Goal: Task Accomplishment & Management: Complete application form

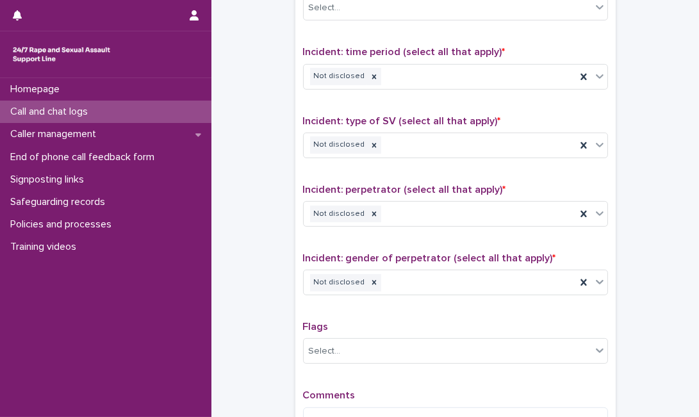
scroll to position [1005, 0]
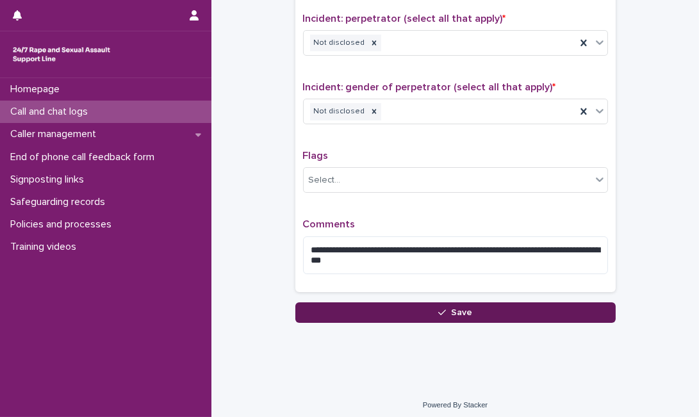
click at [489, 308] on button "Save" at bounding box center [455, 312] width 320 height 20
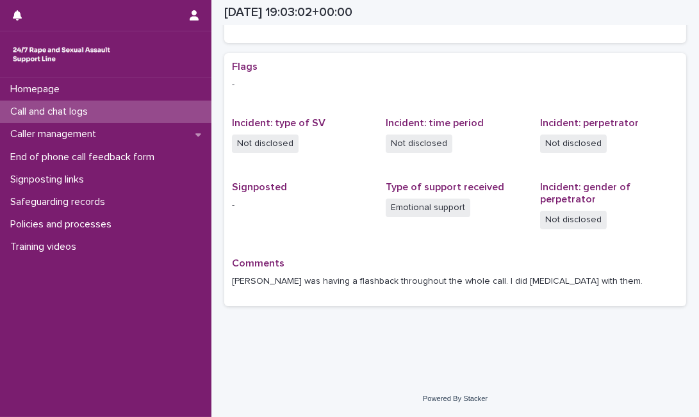
scroll to position [225, 0]
click at [143, 108] on div "Call and chat logs" at bounding box center [105, 112] width 211 height 22
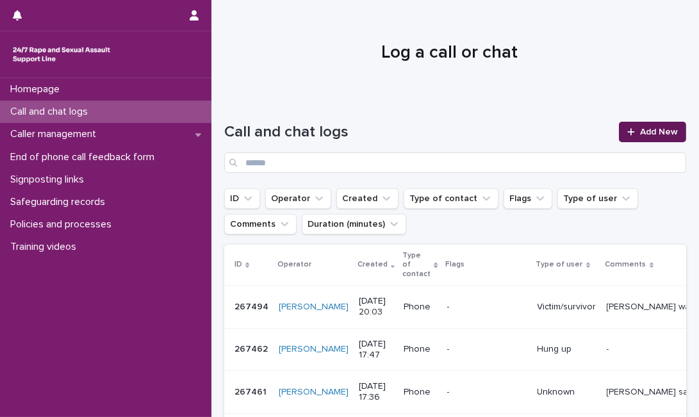
click at [634, 138] on link "Add New" at bounding box center [651, 132] width 67 height 20
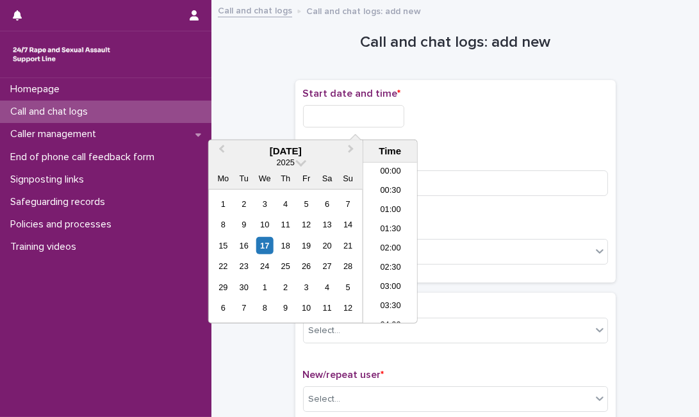
click at [351, 113] on input "text" at bounding box center [353, 116] width 101 height 22
click at [267, 242] on div "17" at bounding box center [264, 245] width 17 height 17
click at [378, 120] on input "**********" at bounding box center [353, 116] width 101 height 22
type input "**********"
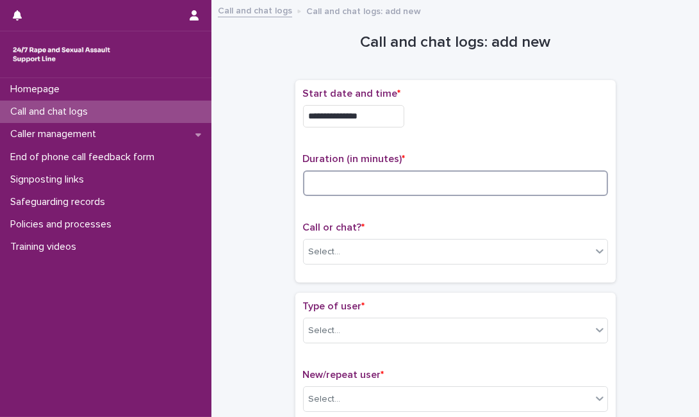
click at [434, 179] on input at bounding box center [455, 183] width 305 height 26
type input "**"
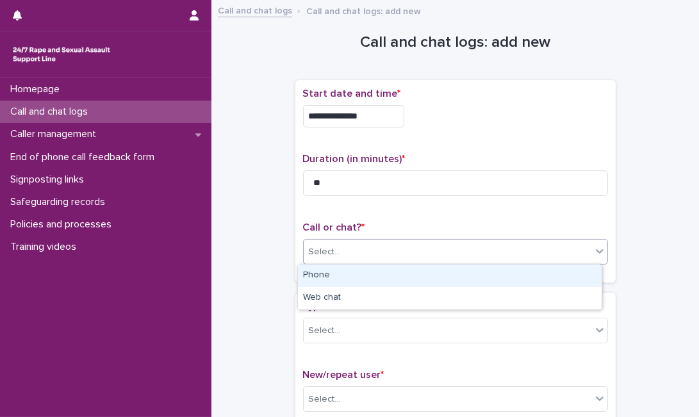
click at [400, 257] on div "Select..." at bounding box center [446, 251] width 287 height 21
click at [391, 272] on div "Phone" at bounding box center [449, 275] width 303 height 22
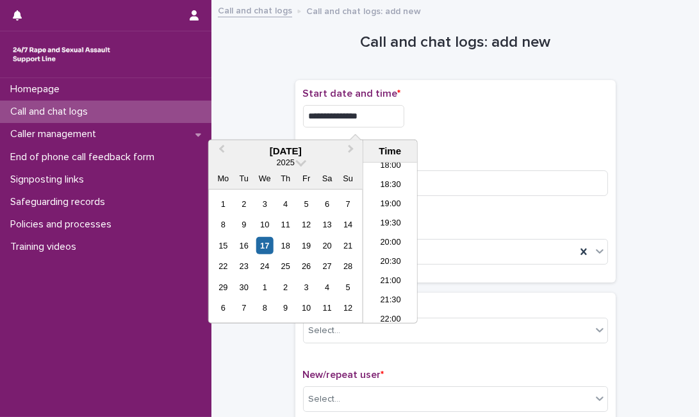
click at [378, 114] on input "**********" at bounding box center [353, 116] width 101 height 22
click at [404, 118] on input "**********" at bounding box center [353, 116] width 101 height 22
type input "**********"
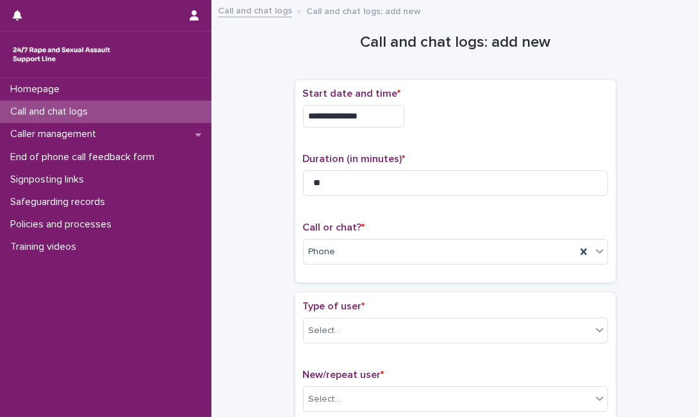
click at [533, 136] on div "**********" at bounding box center [455, 113] width 305 height 50
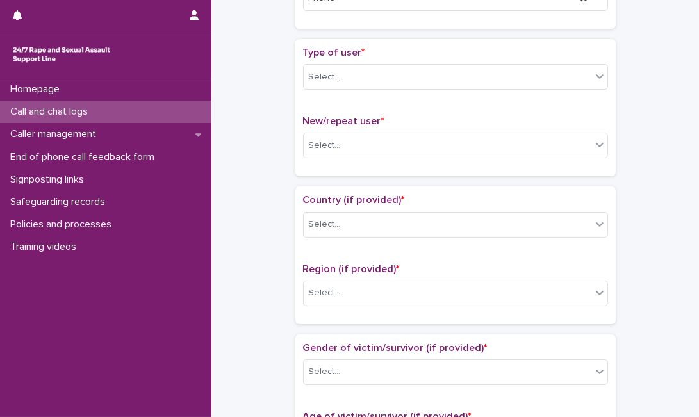
scroll to position [269, 0]
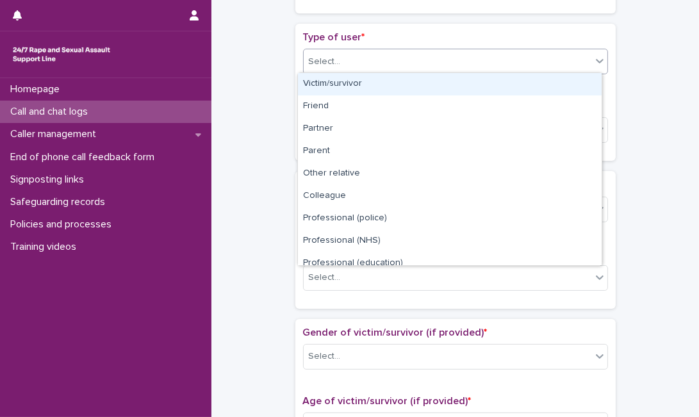
click at [583, 63] on div "Select..." at bounding box center [446, 61] width 287 height 21
click at [546, 86] on div "Victim/survivor" at bounding box center [449, 84] width 303 height 22
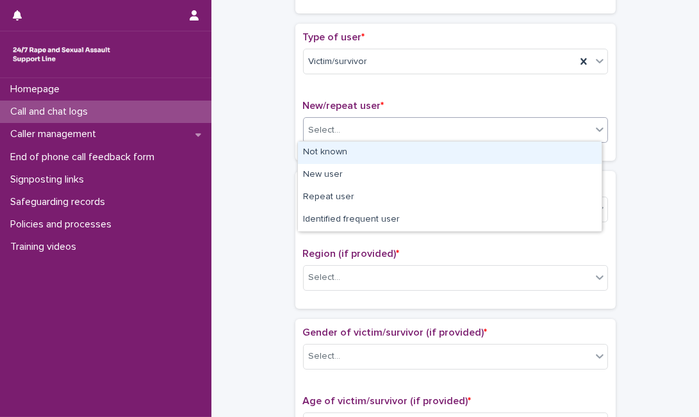
click at [471, 127] on div "Select..." at bounding box center [446, 130] width 287 height 21
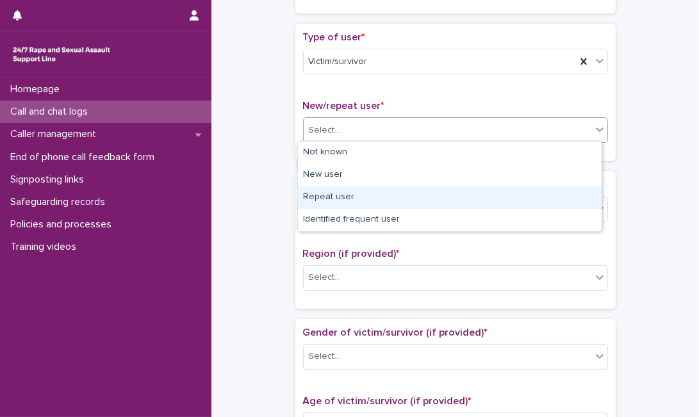
click at [440, 195] on div "Repeat user" at bounding box center [449, 197] width 303 height 22
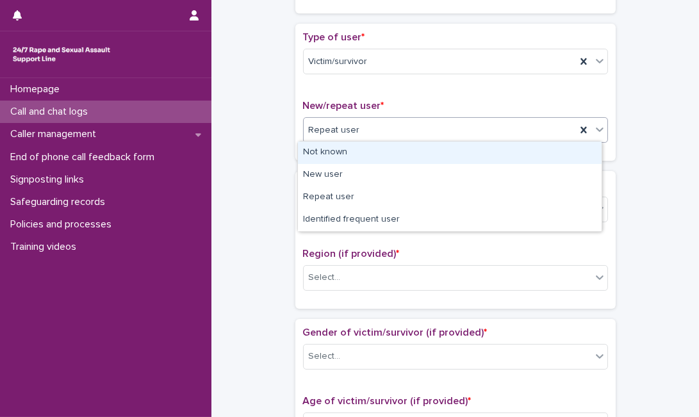
click at [459, 133] on div "Repeat user" at bounding box center [439, 130] width 272 height 21
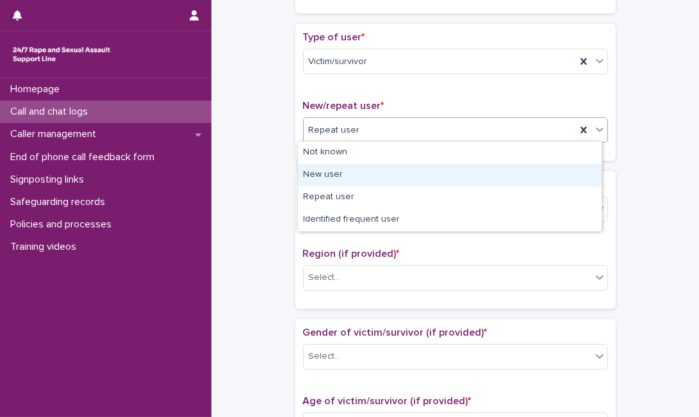
click at [403, 177] on div "New user" at bounding box center [449, 175] width 303 height 22
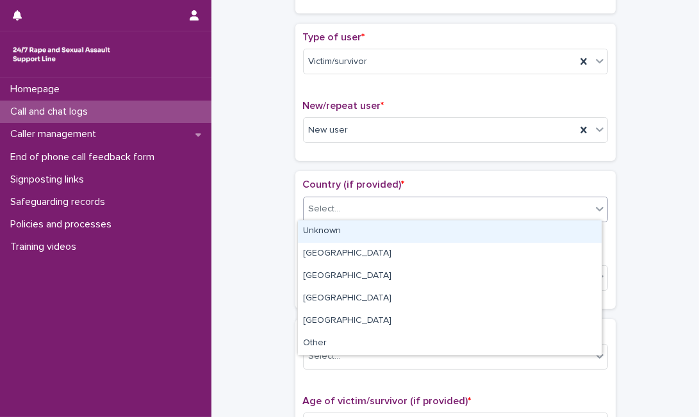
drag, startPoint x: 391, startPoint y: 196, endPoint x: 361, endPoint y: 236, distance: 49.9
click at [361, 236] on body "**********" at bounding box center [349, 208] width 699 height 417
click at [361, 236] on div "Unknown" at bounding box center [449, 231] width 303 height 22
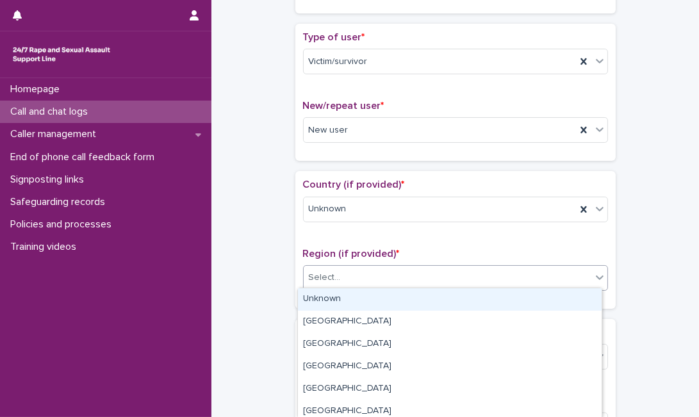
drag, startPoint x: 343, startPoint y: 272, endPoint x: 336, endPoint y: 300, distance: 29.0
click at [336, 300] on body "**********" at bounding box center [349, 208] width 699 height 417
click at [336, 300] on div "Unknown" at bounding box center [449, 299] width 303 height 22
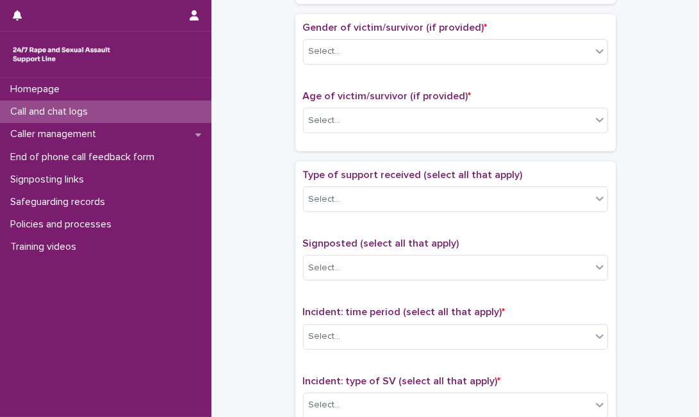
scroll to position [584, 0]
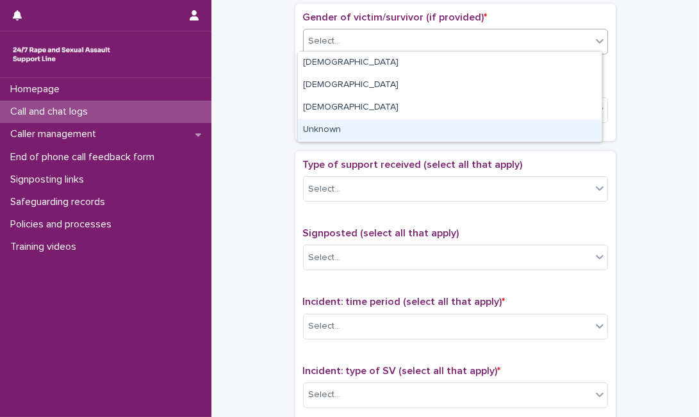
drag, startPoint x: 556, startPoint y: 44, endPoint x: 489, endPoint y: 130, distance: 109.5
click at [489, 130] on body "**********" at bounding box center [349, 208] width 699 height 417
click at [489, 130] on div "Unknown" at bounding box center [449, 130] width 303 height 22
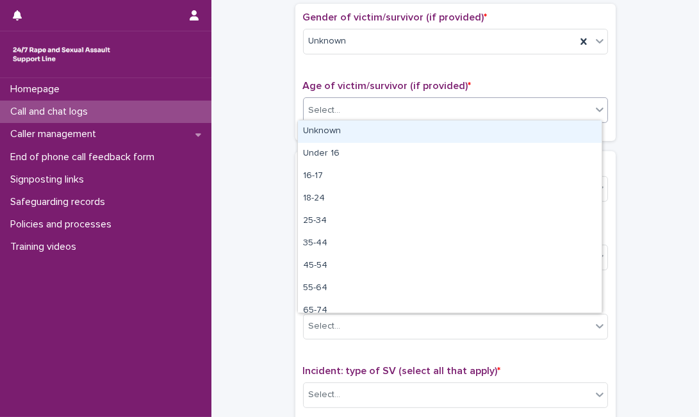
click at [492, 114] on div "Select..." at bounding box center [446, 110] width 287 height 21
click at [485, 129] on div "Unknown" at bounding box center [449, 131] width 303 height 22
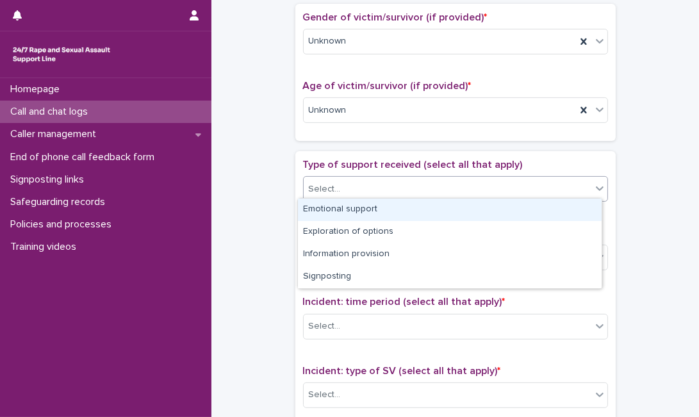
drag, startPoint x: 428, startPoint y: 184, endPoint x: 407, endPoint y: 209, distance: 32.8
click at [407, 209] on body "**********" at bounding box center [349, 208] width 699 height 417
click at [407, 209] on div "Emotional support" at bounding box center [449, 209] width 303 height 22
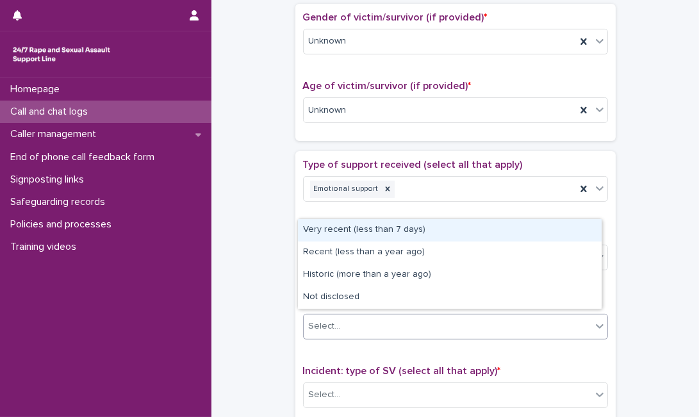
click at [387, 323] on div "Select..." at bounding box center [446, 326] width 287 height 21
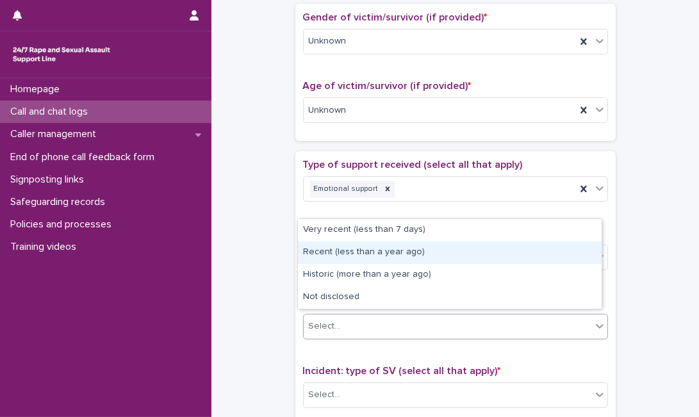
click at [424, 261] on div "Recent (less than a year ago)" at bounding box center [449, 252] width 303 height 22
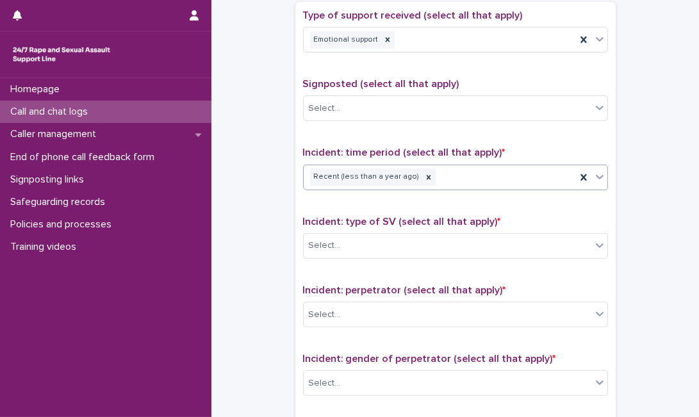
scroll to position [735, 0]
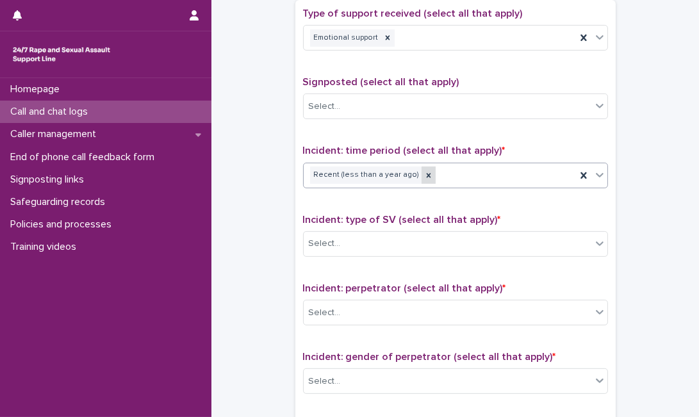
click at [424, 171] on icon at bounding box center [428, 175] width 9 height 9
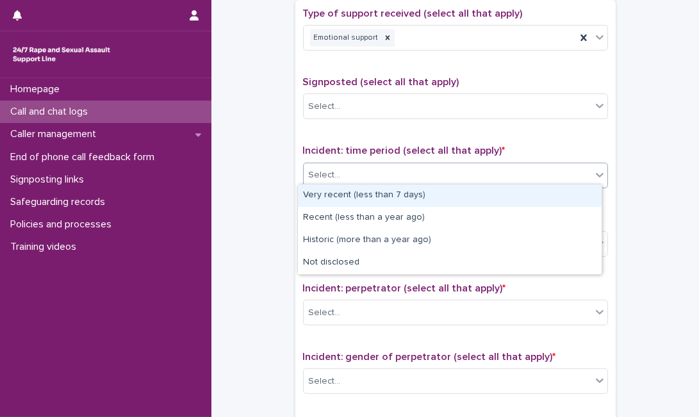
click at [414, 171] on div "Select..." at bounding box center [446, 175] width 287 height 21
click at [409, 191] on div "Very recent (less than 7 days)" at bounding box center [449, 195] width 303 height 22
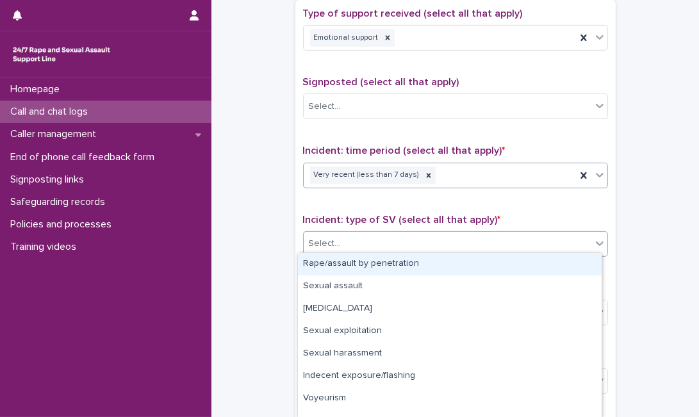
click at [391, 242] on div "Select..." at bounding box center [446, 243] width 287 height 21
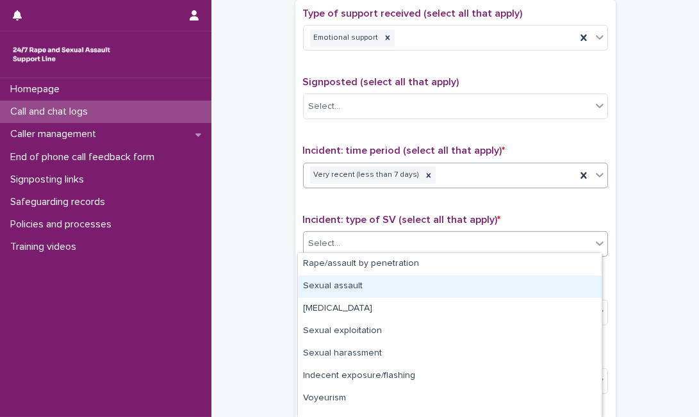
click at [375, 293] on div "Sexual assault" at bounding box center [449, 286] width 303 height 22
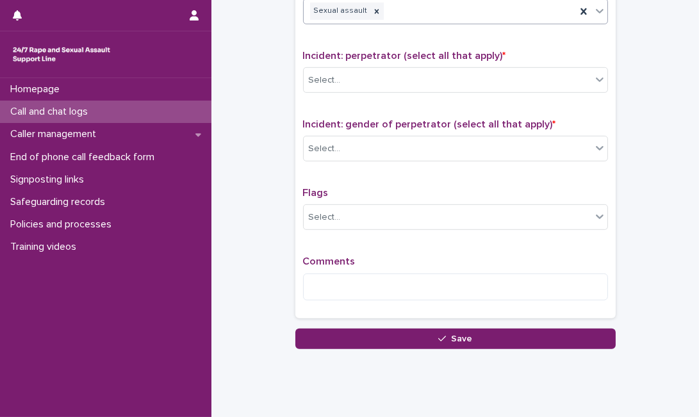
scroll to position [982, 0]
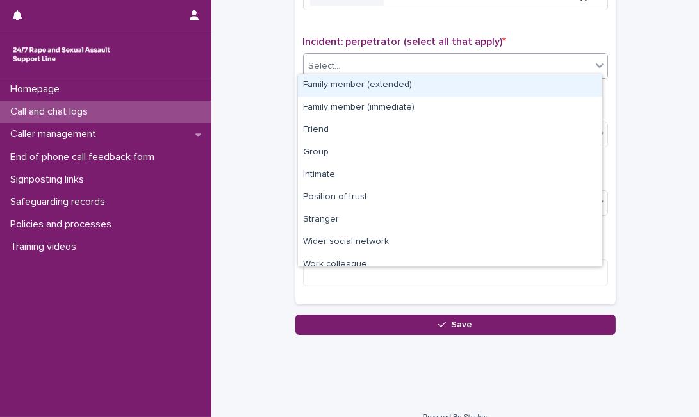
click at [556, 56] on div "Select..." at bounding box center [446, 66] width 287 height 21
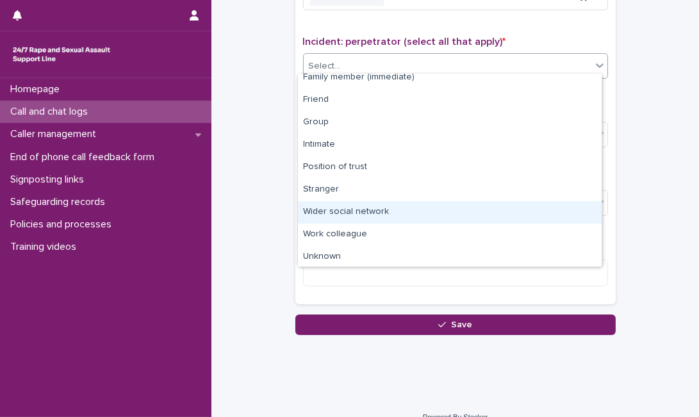
scroll to position [54, 0]
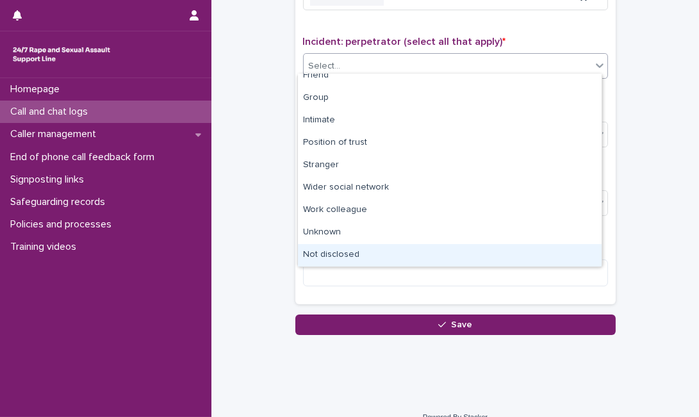
click at [554, 248] on div "Not disclosed" at bounding box center [449, 255] width 303 height 22
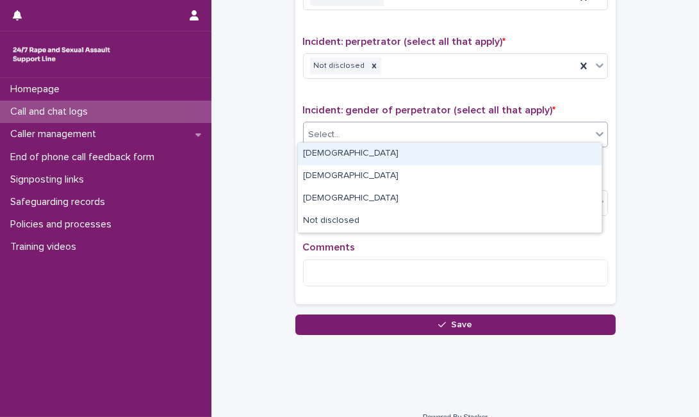
click at [552, 134] on div "Select..." at bounding box center [446, 134] width 287 height 21
click at [529, 150] on div "Male" at bounding box center [449, 154] width 303 height 22
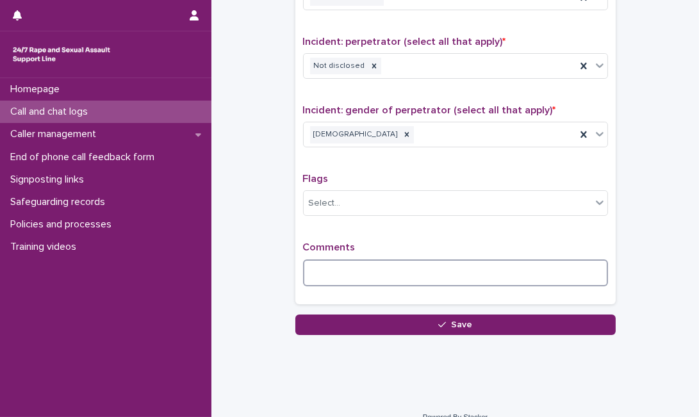
click at [428, 263] on textarea at bounding box center [455, 272] width 305 height 27
click at [541, 263] on textarea "**********" at bounding box center [455, 272] width 305 height 27
click at [371, 270] on textarea "**********" at bounding box center [455, 272] width 305 height 27
click at [541, 273] on textarea "**********" at bounding box center [455, 272] width 305 height 27
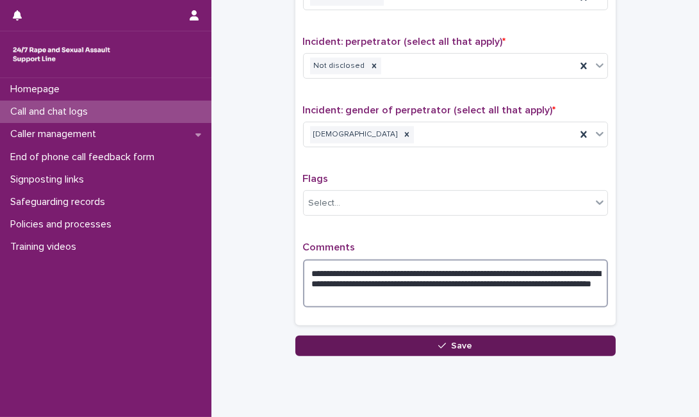
type textarea "**********"
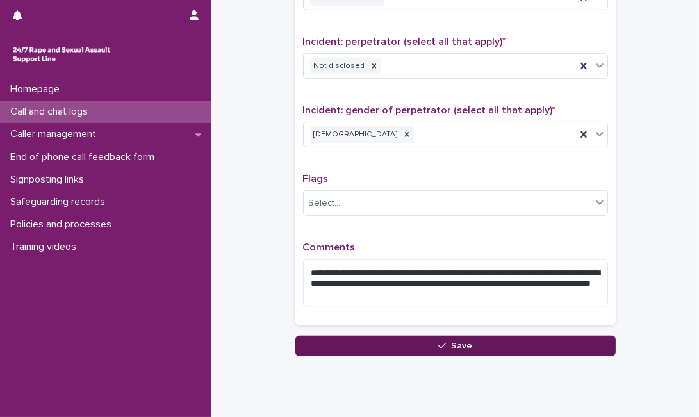
click at [498, 337] on button "Save" at bounding box center [455, 345] width 320 height 20
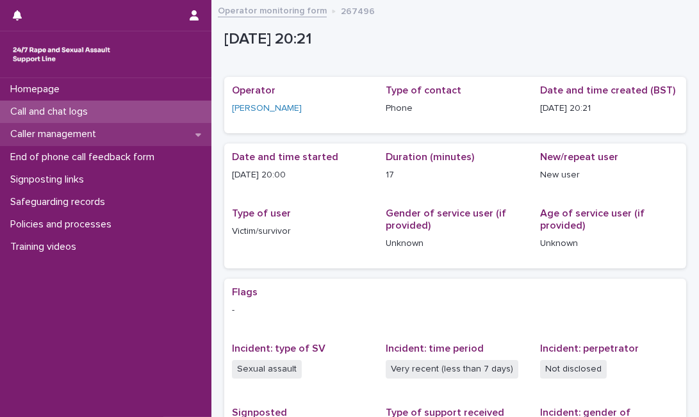
click at [99, 133] on p "Caller management" at bounding box center [55, 134] width 101 height 12
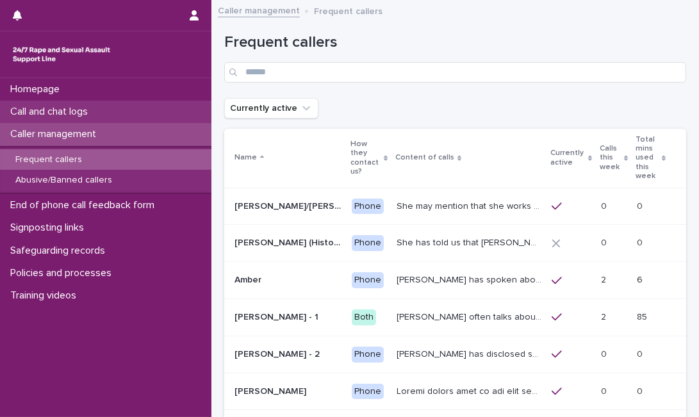
click at [98, 106] on p "Call and chat logs" at bounding box center [51, 112] width 93 height 12
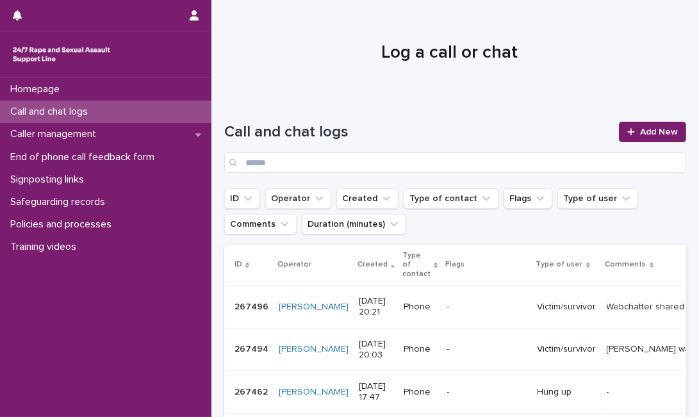
click at [239, 75] on div at bounding box center [449, 47] width 476 height 96
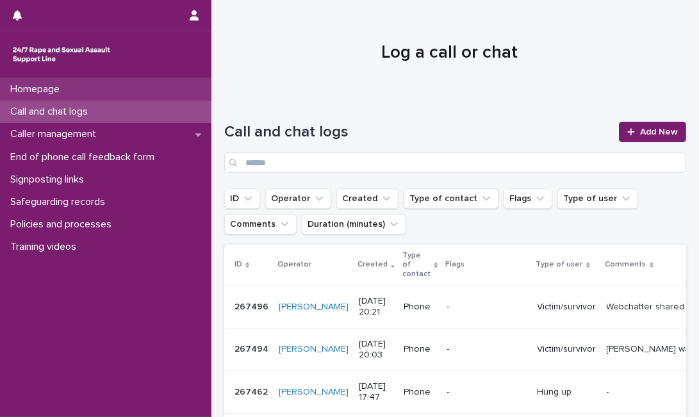
click at [49, 89] on p "Homepage" at bounding box center [37, 89] width 65 height 12
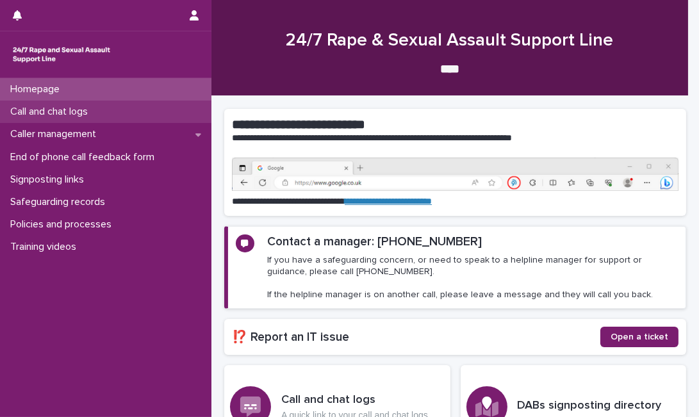
click at [51, 116] on p "Call and chat logs" at bounding box center [51, 112] width 93 height 12
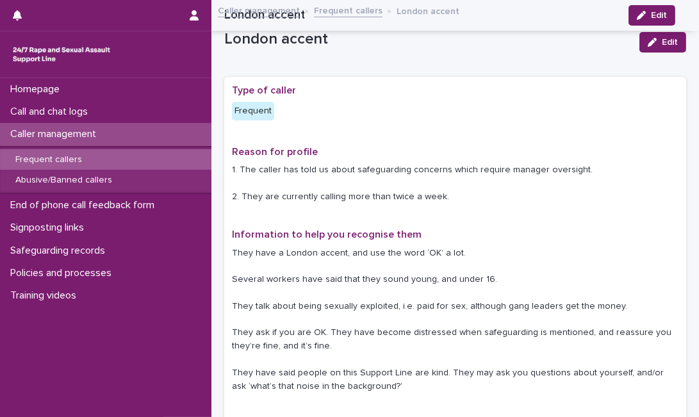
scroll to position [571, 0]
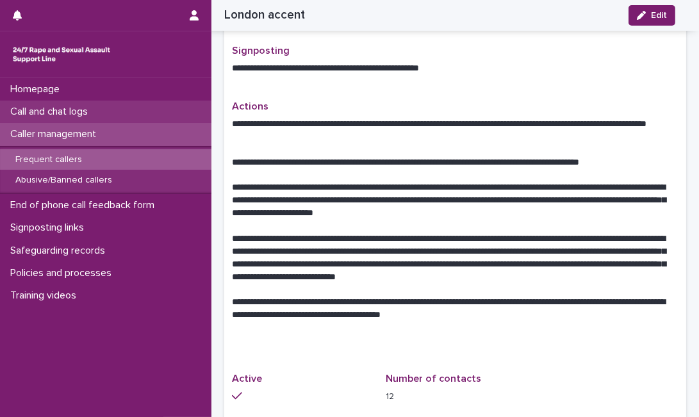
click at [106, 117] on div "Call and chat logs" at bounding box center [105, 112] width 211 height 22
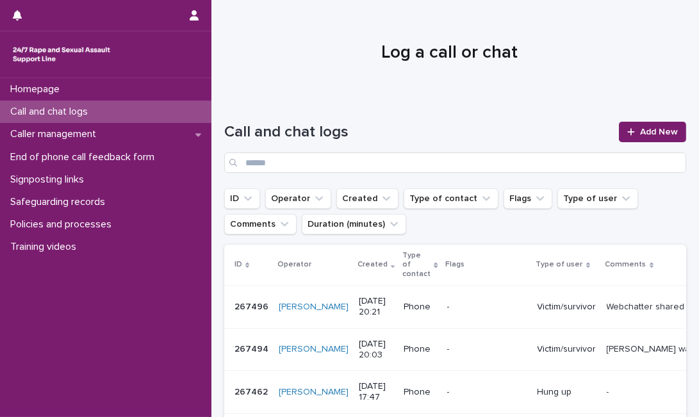
click at [269, 48] on h1 "Log a call or chat" at bounding box center [449, 53] width 451 height 22
click at [253, 72] on div at bounding box center [449, 47] width 476 height 96
click at [369, 92] on div at bounding box center [449, 47] width 476 height 96
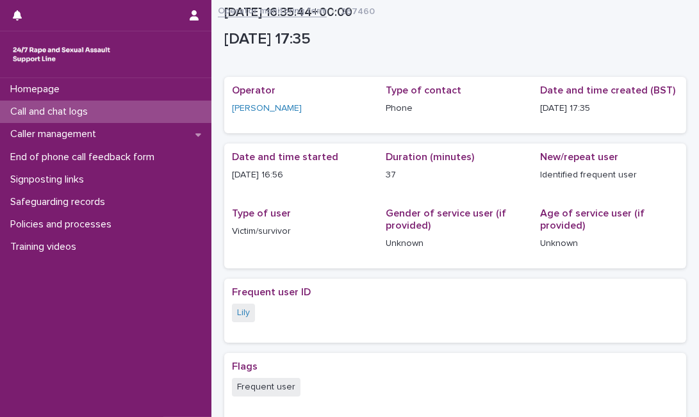
scroll to position [307, 0]
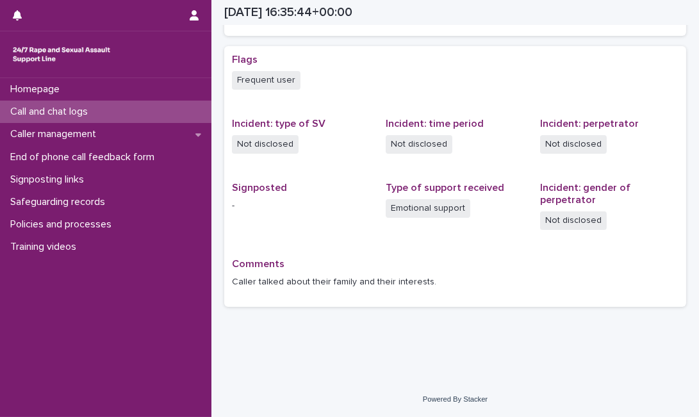
drag, startPoint x: 0, startPoint y: 0, endPoint x: 166, endPoint y: 106, distance: 196.6
click at [166, 106] on div "Call and chat logs" at bounding box center [105, 112] width 211 height 22
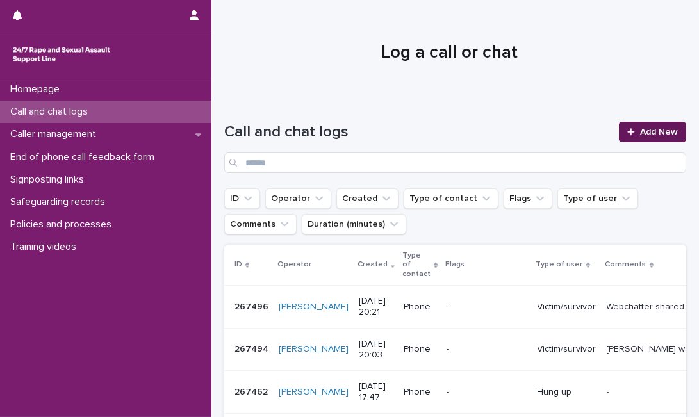
click at [655, 138] on link "Add New" at bounding box center [651, 132] width 67 height 20
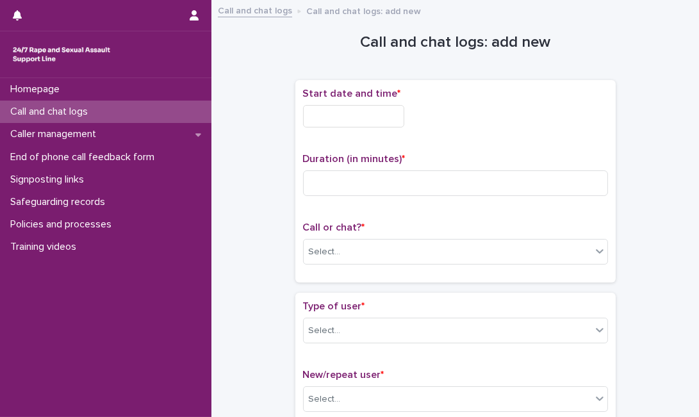
click at [350, 109] on input "text" at bounding box center [353, 116] width 101 height 22
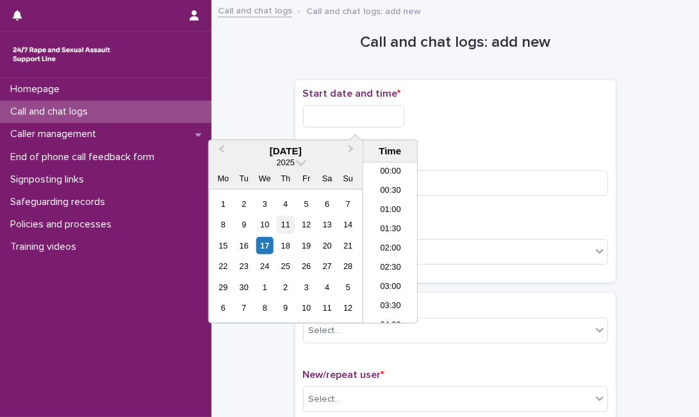
scroll to position [697, 0]
click at [268, 245] on div "17" at bounding box center [264, 245] width 17 height 17
click at [386, 117] on input "**********" at bounding box center [353, 116] width 101 height 22
type input "**********"
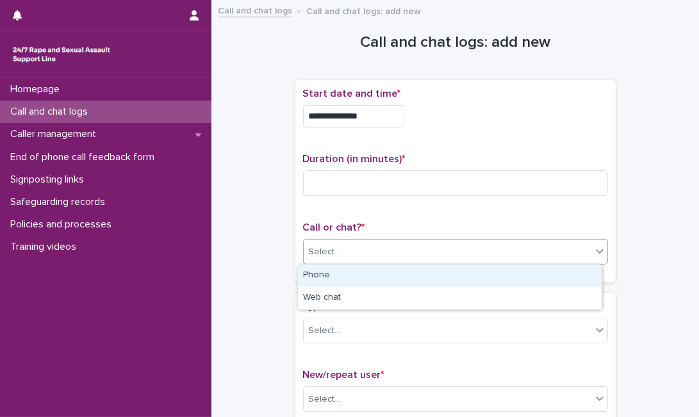
click at [323, 250] on div "Select..." at bounding box center [325, 251] width 32 height 13
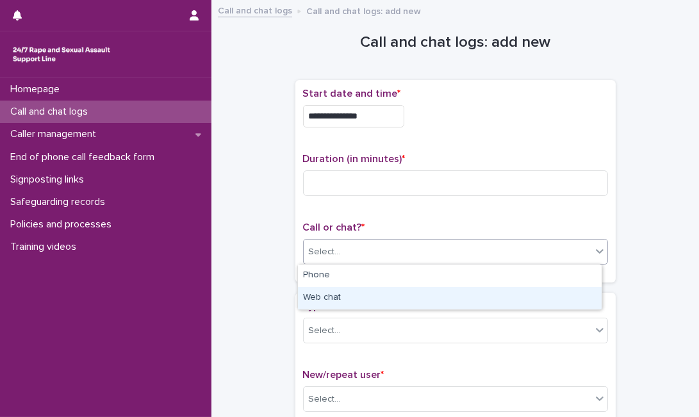
click at [327, 290] on div "Web chat" at bounding box center [449, 298] width 303 height 22
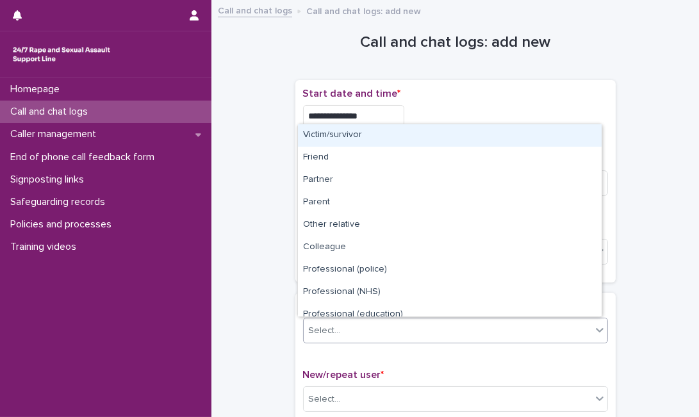
click at [321, 340] on div "Select..." at bounding box center [455, 331] width 305 height 26
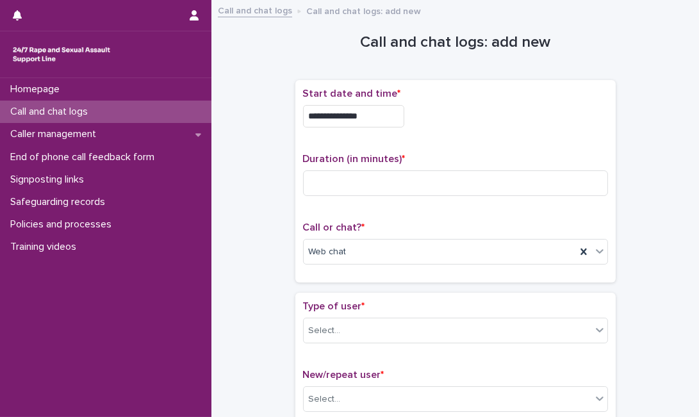
click at [551, 103] on div "**********" at bounding box center [455, 113] width 305 height 50
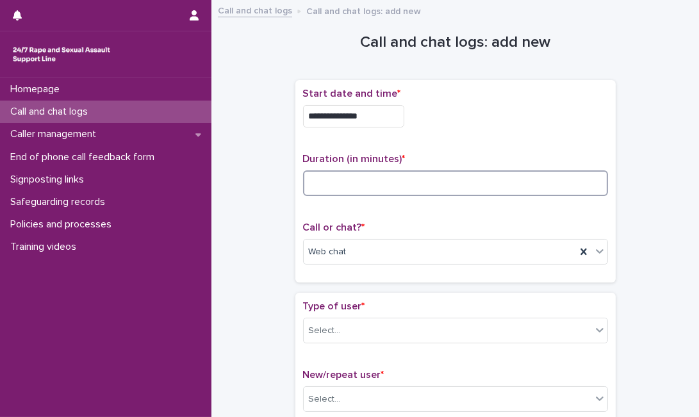
click at [403, 187] on input at bounding box center [455, 183] width 305 height 26
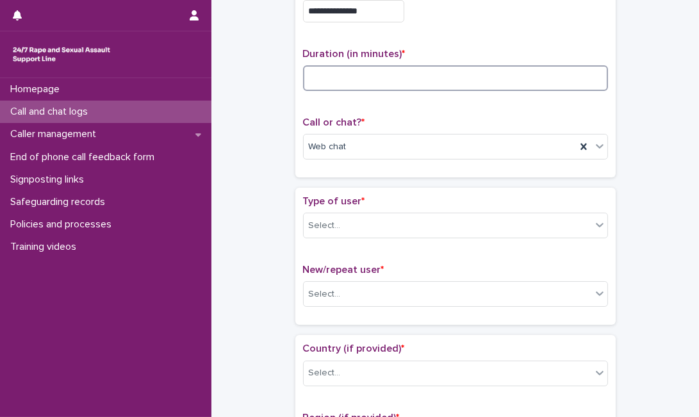
scroll to position [109, 0]
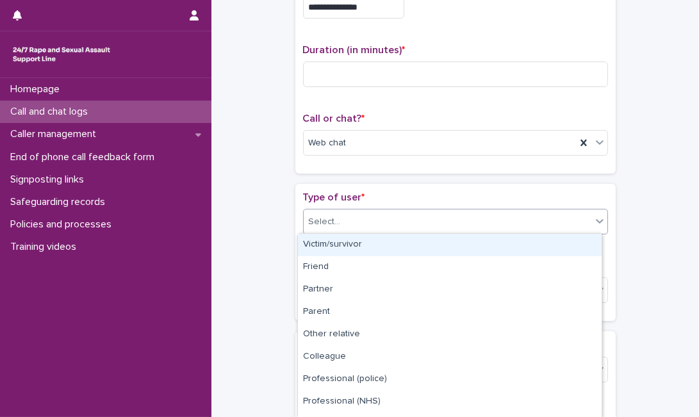
click at [430, 230] on div "Select..." at bounding box center [446, 221] width 287 height 21
click at [406, 245] on div "Victim/survivor" at bounding box center [449, 245] width 303 height 22
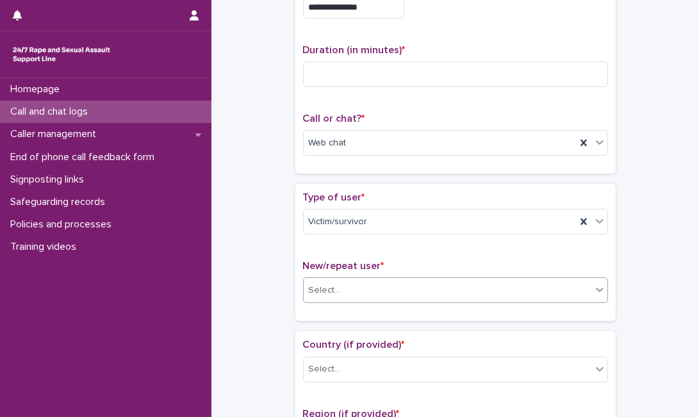
drag, startPoint x: 383, startPoint y: 303, endPoint x: 385, endPoint y: 296, distance: 7.5
click at [385, 296] on div "New/repeat user * Select..." at bounding box center [455, 286] width 305 height 53
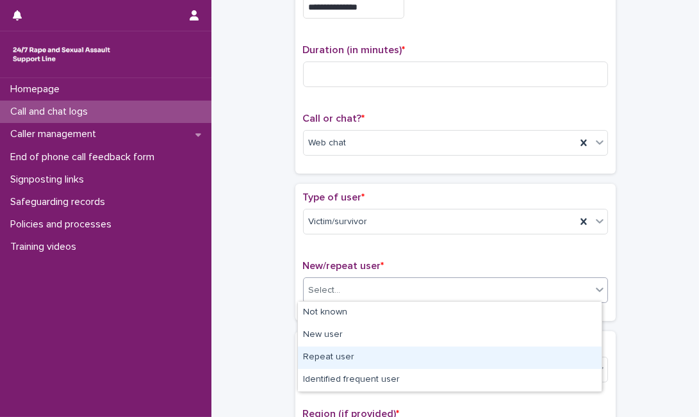
drag, startPoint x: 385, startPoint y: 296, endPoint x: 369, endPoint y: 357, distance: 63.1
click at [369, 357] on body "**********" at bounding box center [349, 208] width 699 height 417
click at [369, 357] on div "Repeat user" at bounding box center [449, 357] width 303 height 22
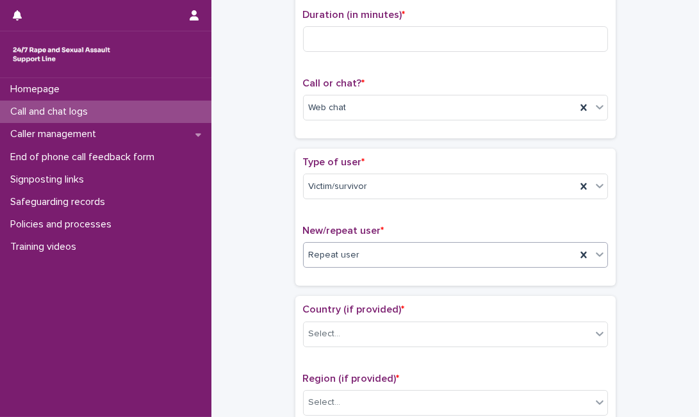
scroll to position [146, 0]
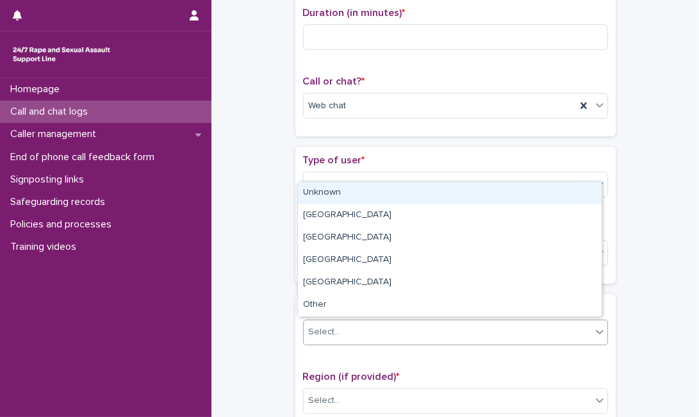
click at [371, 321] on div "Select..." at bounding box center [446, 331] width 287 height 21
click at [391, 193] on div "Unknown" at bounding box center [449, 193] width 303 height 22
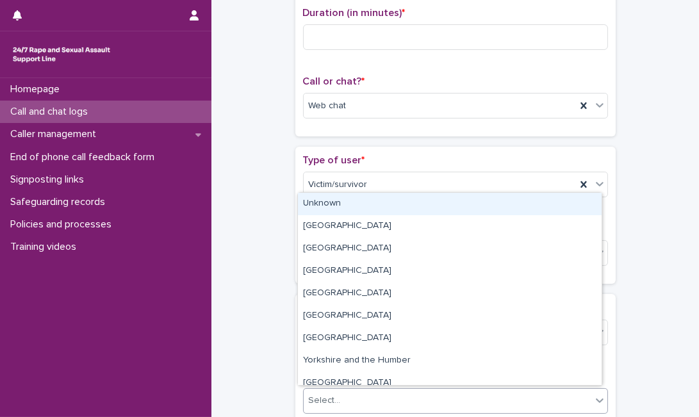
drag, startPoint x: 353, startPoint y: 389, endPoint x: 365, endPoint y: 203, distance: 186.1
click at [365, 203] on body "**********" at bounding box center [349, 208] width 699 height 417
click at [365, 203] on div "Unknown" at bounding box center [449, 204] width 303 height 22
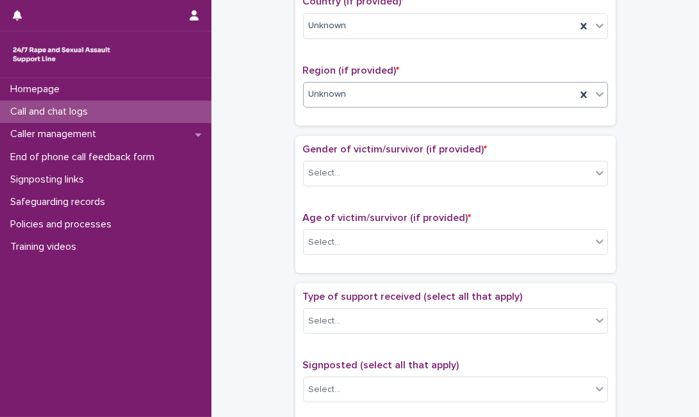
scroll to position [468, 0]
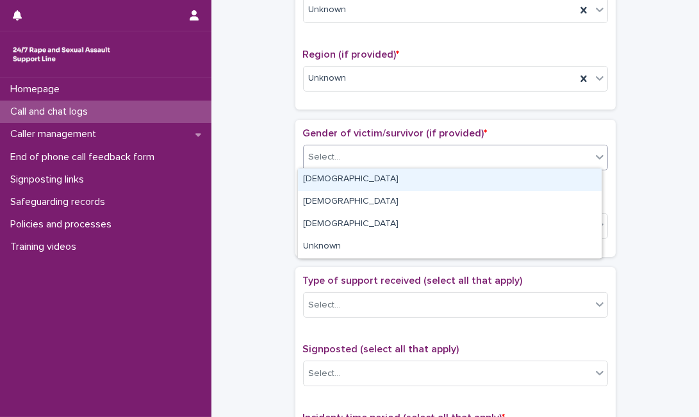
click at [558, 147] on div "Select..." at bounding box center [446, 157] width 287 height 21
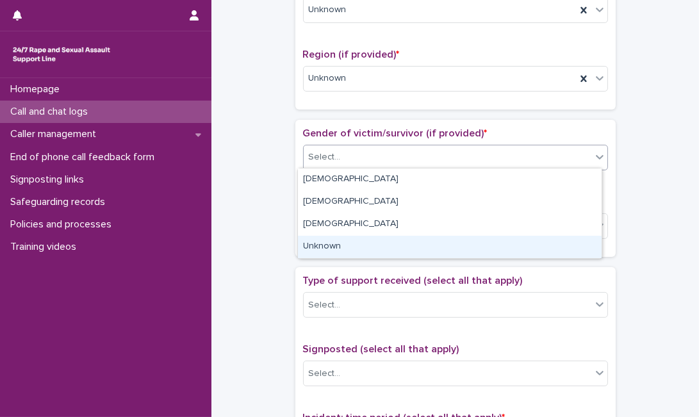
click at [480, 237] on div "Unknown" at bounding box center [449, 247] width 303 height 22
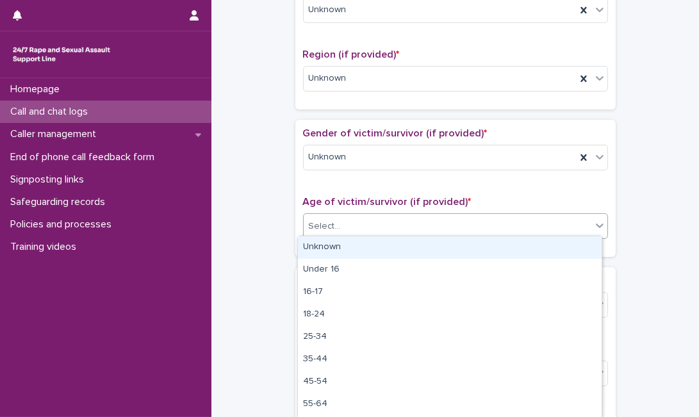
click at [487, 225] on div "Select..." at bounding box center [446, 226] width 287 height 21
click at [465, 251] on div "Unknown" at bounding box center [449, 247] width 303 height 22
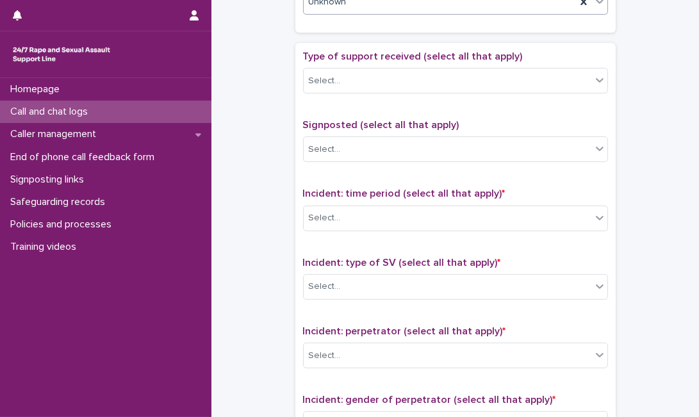
scroll to position [700, 0]
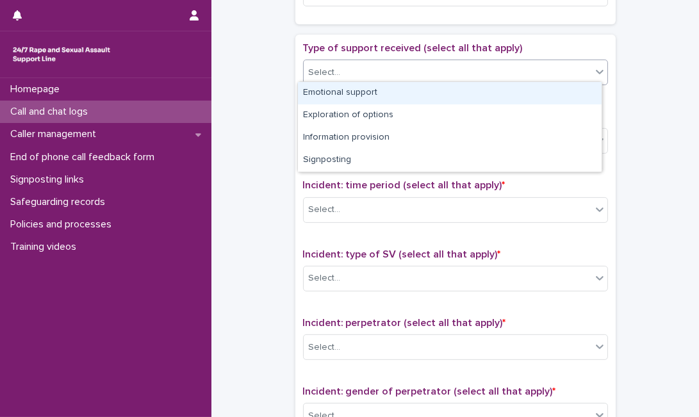
click at [581, 68] on div "Select..." at bounding box center [446, 72] width 287 height 21
click at [545, 94] on div "Emotional support" at bounding box center [449, 93] width 303 height 22
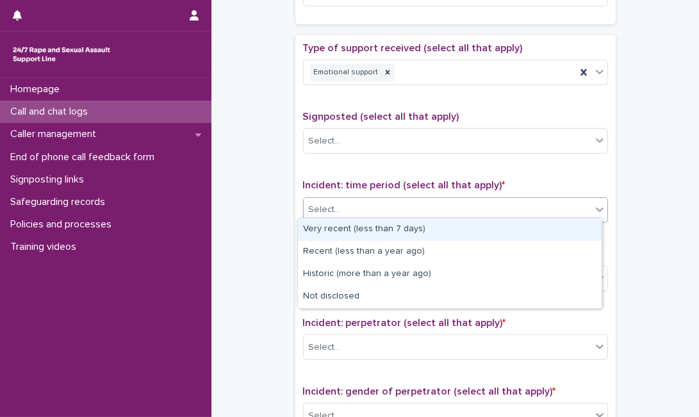
click at [463, 202] on div "Select..." at bounding box center [446, 209] width 287 height 21
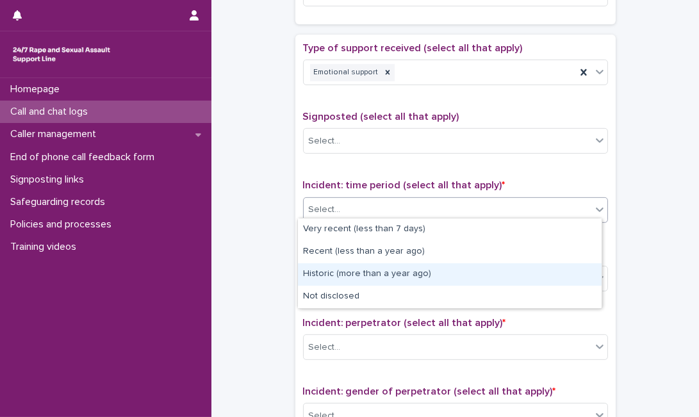
click at [408, 268] on div "Historic (more than a year ago)" at bounding box center [449, 274] width 303 height 22
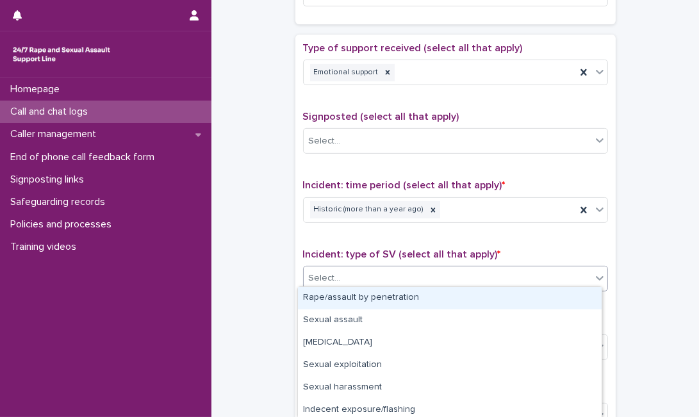
click at [408, 268] on div "Select..." at bounding box center [446, 278] width 287 height 21
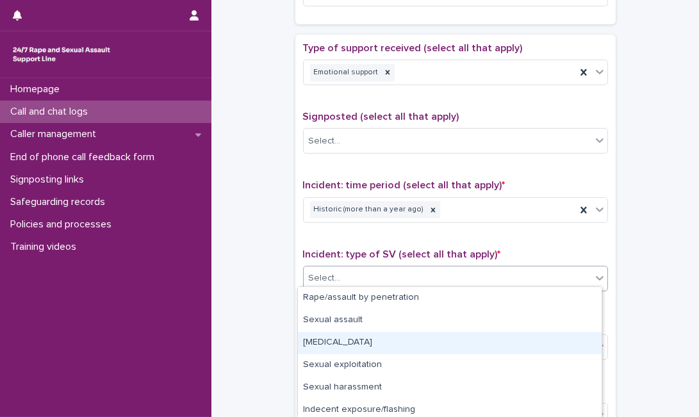
click at [402, 339] on div "Child sexual abuse" at bounding box center [449, 343] width 303 height 22
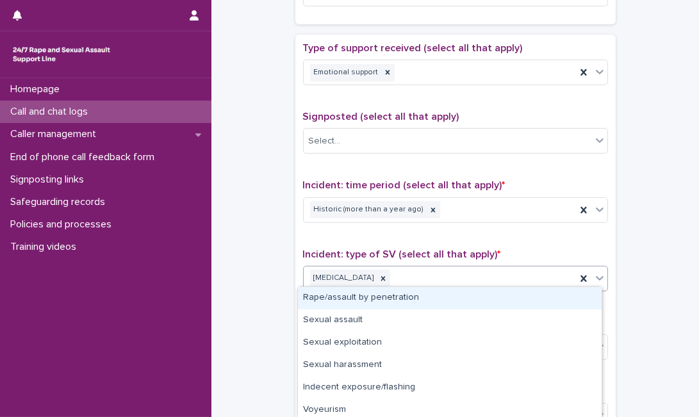
click at [597, 271] on icon at bounding box center [599, 277] width 13 height 13
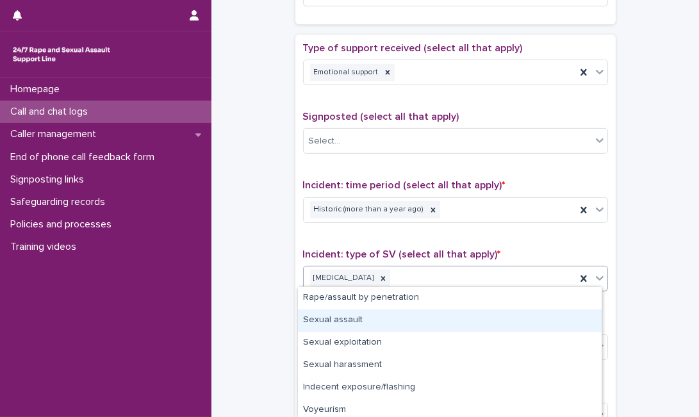
click at [516, 327] on div "Sexual assault" at bounding box center [449, 320] width 303 height 22
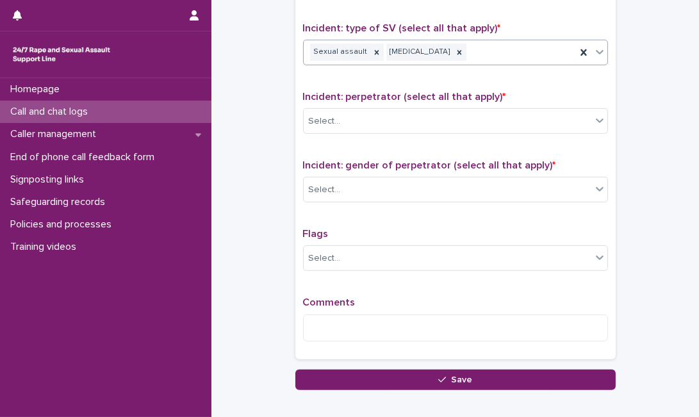
scroll to position [928, 0]
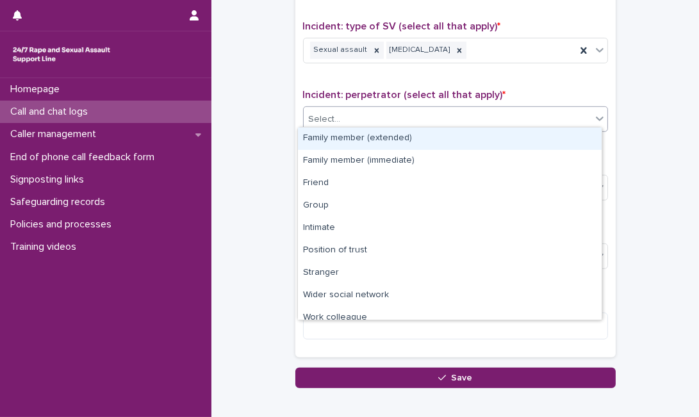
click at [592, 113] on div at bounding box center [599, 118] width 15 height 23
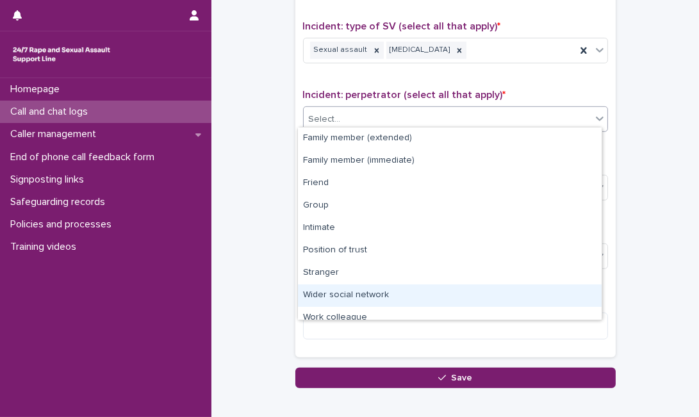
scroll to position [54, 0]
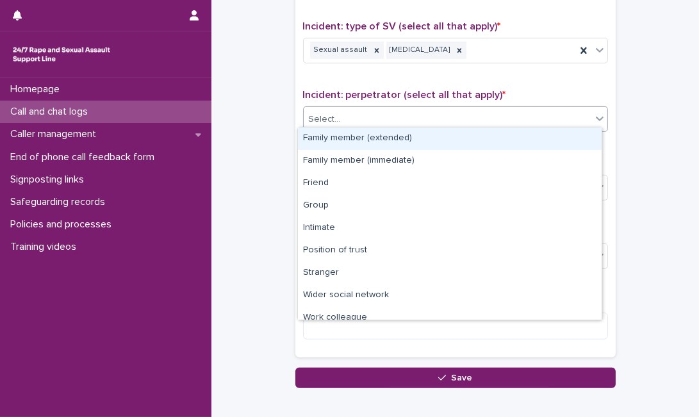
click at [545, 109] on div "Select..." at bounding box center [446, 119] width 287 height 21
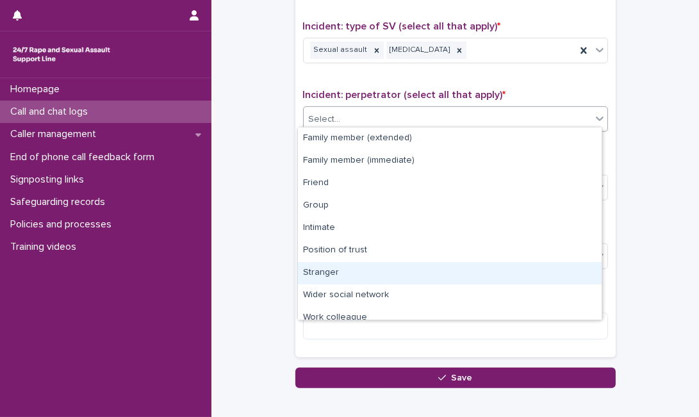
click at [602, 299] on div "Family member (extended) Family member (immediate) Friend Group Intimate Positi…" at bounding box center [449, 223] width 305 height 193
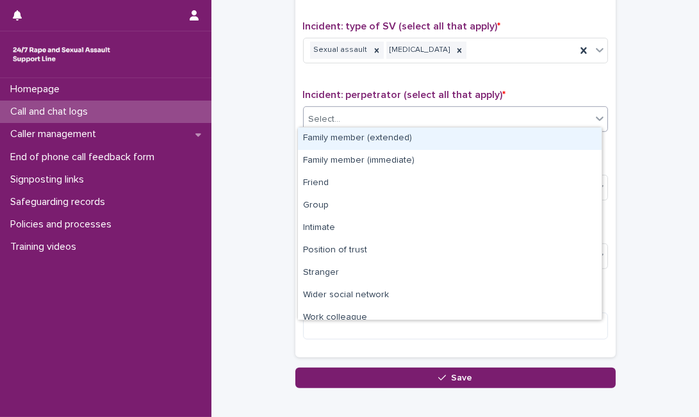
click at [524, 115] on div "Select..." at bounding box center [446, 119] width 287 height 21
click at [478, 145] on div "Family member (extended)" at bounding box center [449, 138] width 303 height 22
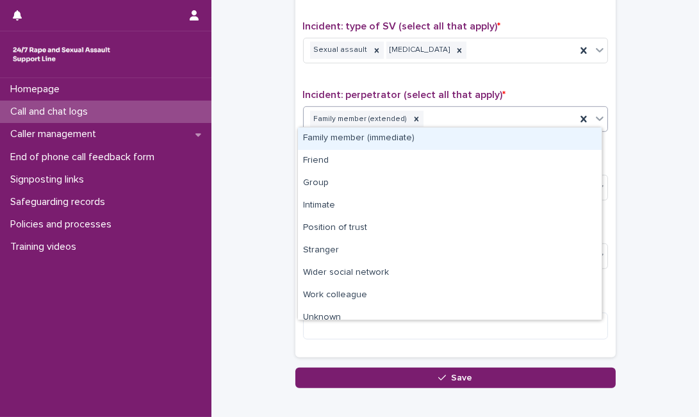
click at [599, 115] on icon at bounding box center [599, 118] width 13 height 13
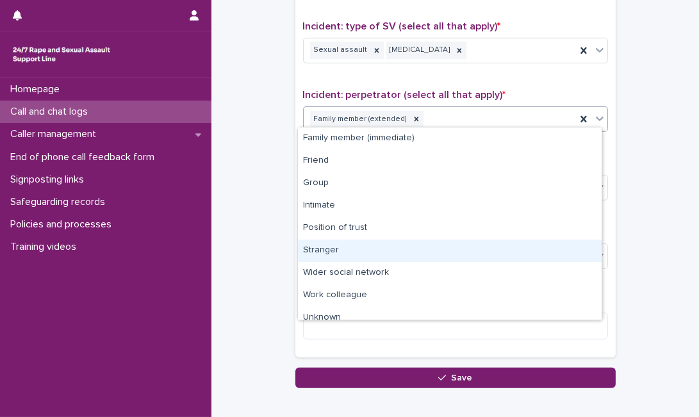
click at [448, 250] on div "Stranger" at bounding box center [449, 250] width 303 height 22
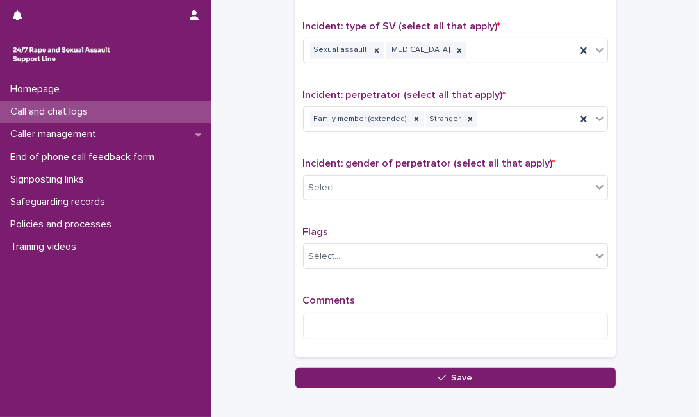
click at [513, 167] on div "Incident: gender of perpetrator (select all that apply) * Select..." at bounding box center [455, 184] width 305 height 53
click at [559, 189] on div "Select..." at bounding box center [446, 187] width 287 height 21
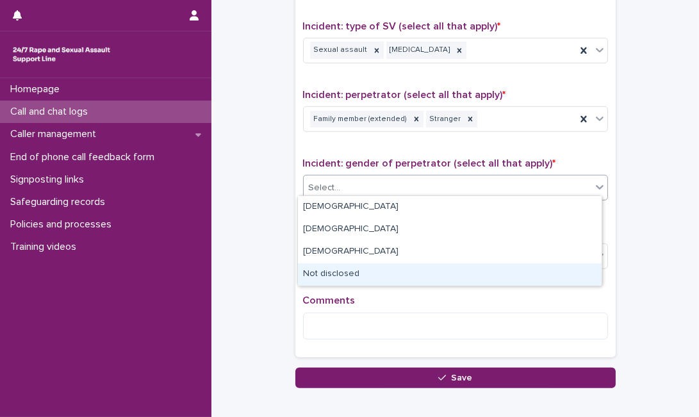
click at [480, 265] on div "Not disclosed" at bounding box center [449, 274] width 303 height 22
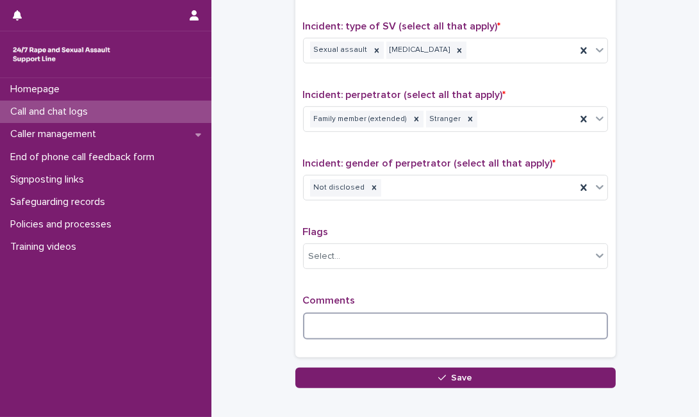
click at [334, 323] on textarea at bounding box center [455, 325] width 305 height 27
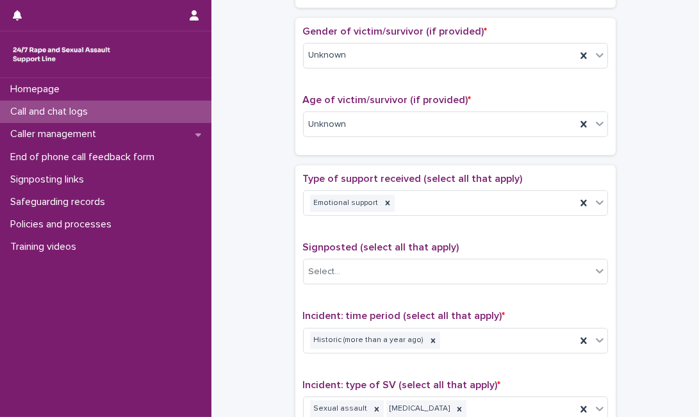
scroll to position [0, 0]
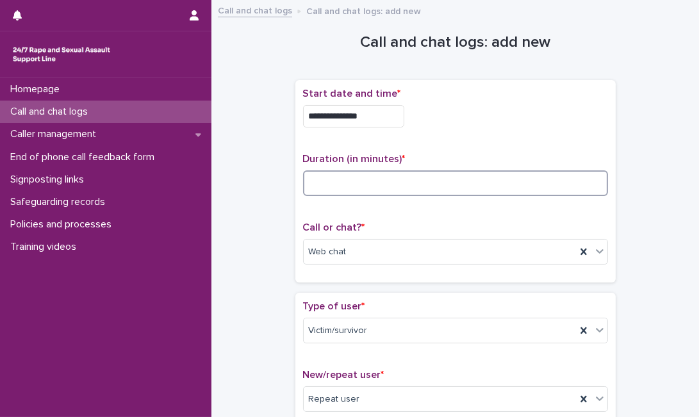
click at [485, 176] on input at bounding box center [455, 183] width 305 height 26
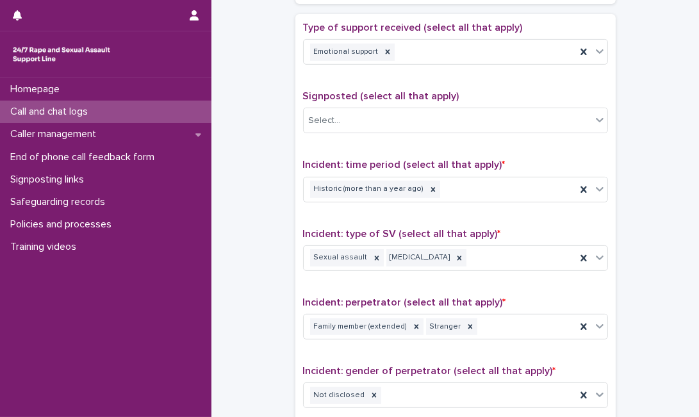
scroll to position [777, 0]
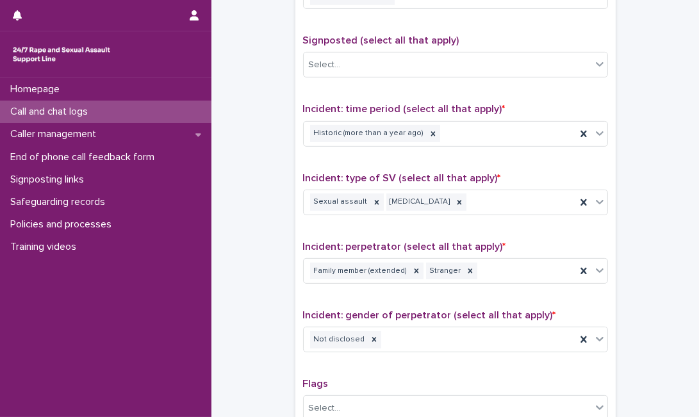
type input "**"
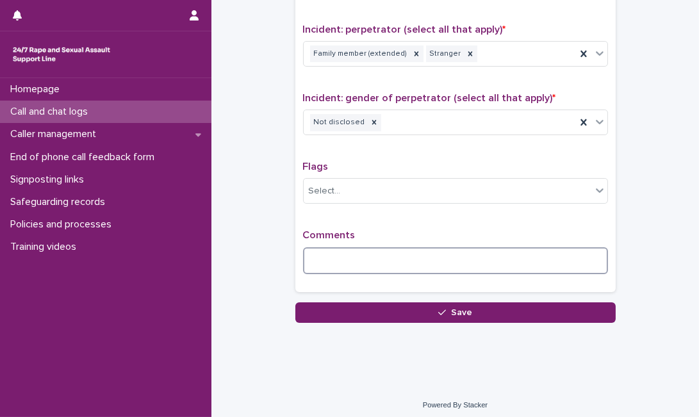
click at [383, 247] on textarea at bounding box center [455, 260] width 305 height 27
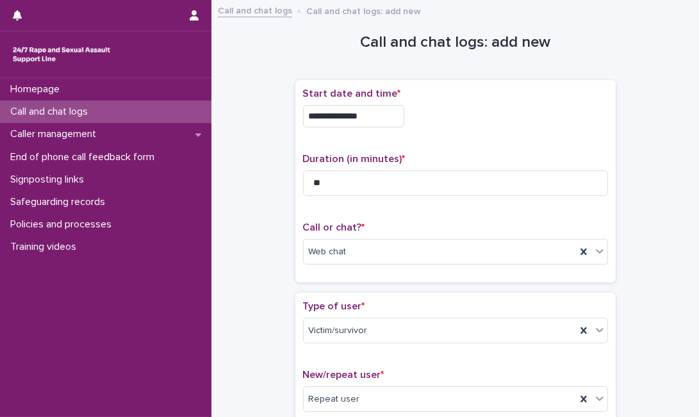
scroll to position [1015, 0]
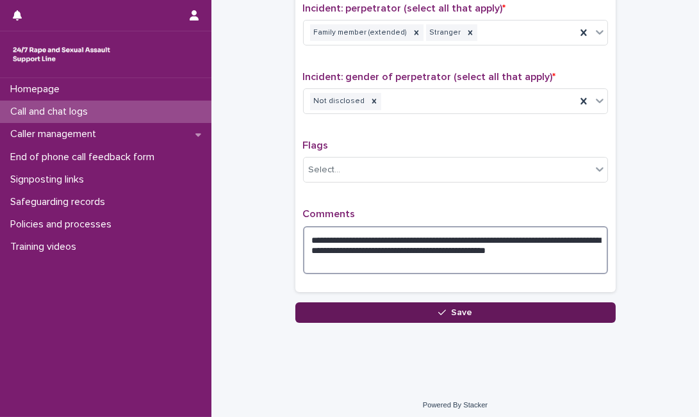
type textarea "**********"
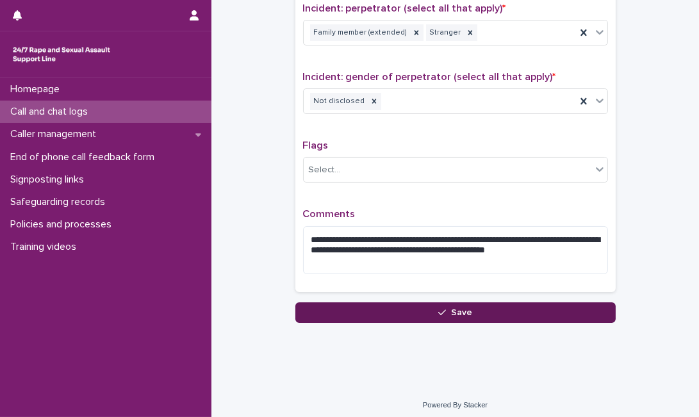
click at [572, 308] on button "Save" at bounding box center [455, 312] width 320 height 20
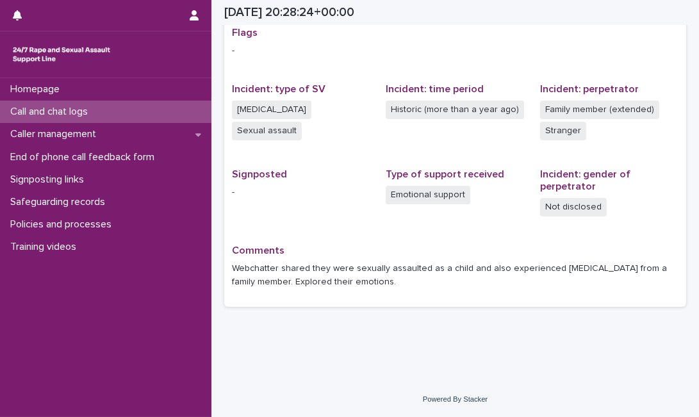
scroll to position [259, 0]
click at [168, 114] on div "Call and chat logs" at bounding box center [105, 112] width 211 height 22
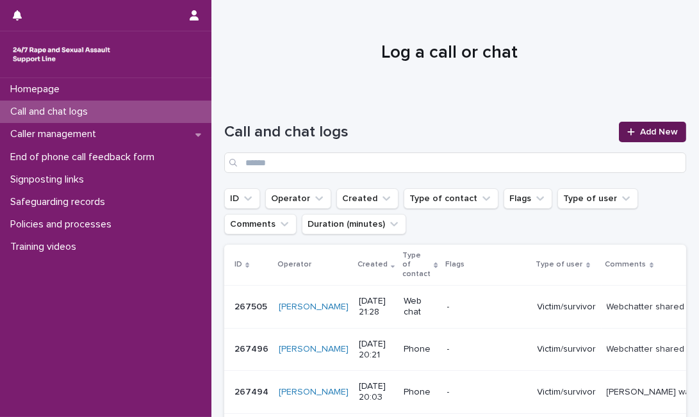
click at [645, 127] on span "Add New" at bounding box center [659, 131] width 38 height 9
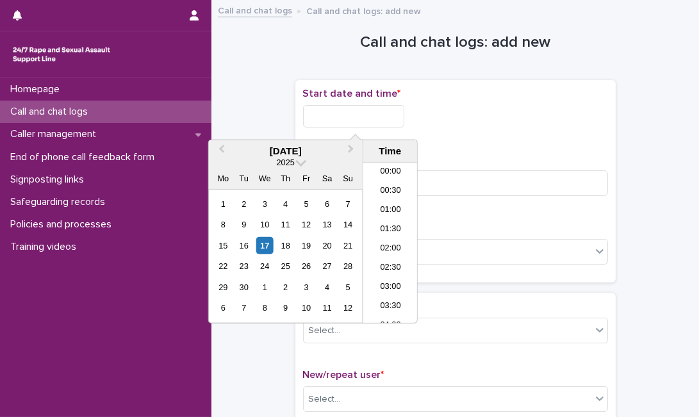
click at [384, 125] on input "text" at bounding box center [353, 116] width 101 height 22
click at [271, 243] on div "17" at bounding box center [264, 245] width 17 height 17
click at [398, 123] on input "**********" at bounding box center [353, 116] width 101 height 22
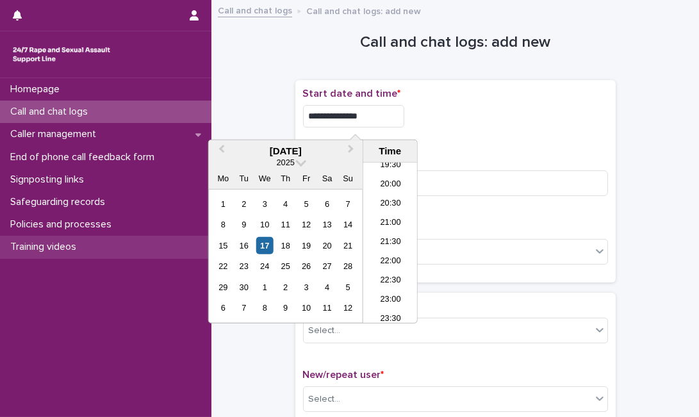
type input "**********"
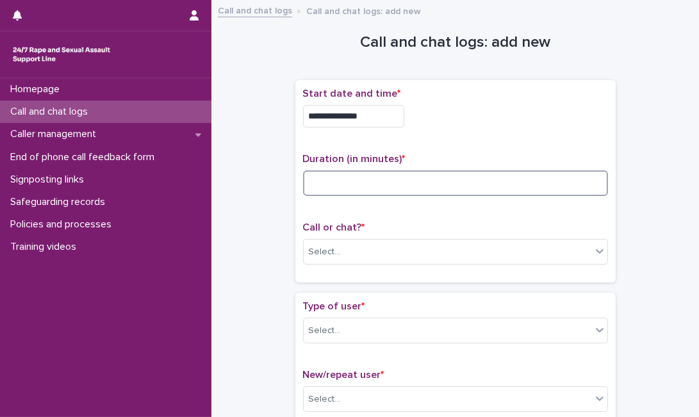
click at [481, 178] on input at bounding box center [455, 183] width 305 height 26
type input "**"
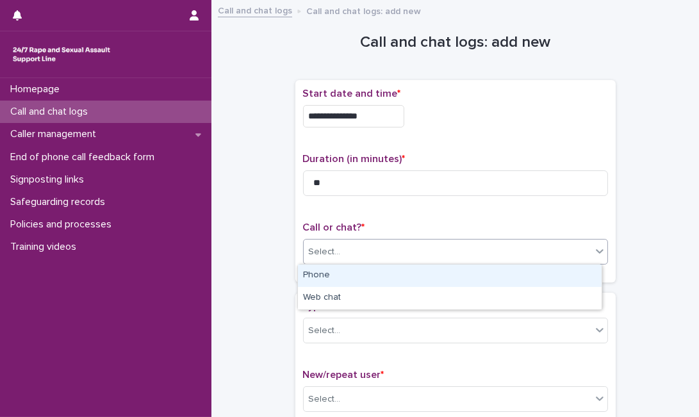
click at [446, 263] on div "Select..." at bounding box center [455, 252] width 305 height 26
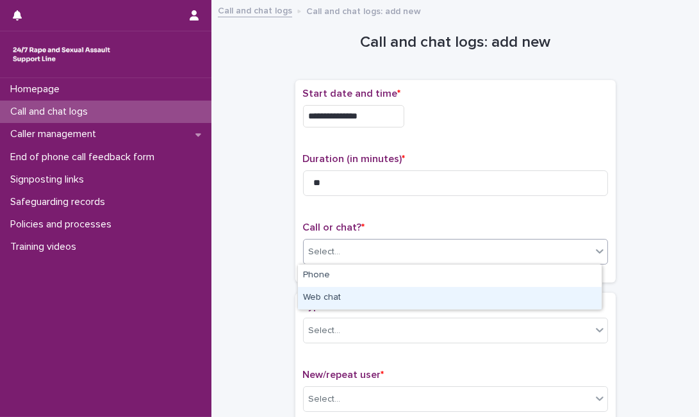
click at [416, 291] on div "Web chat" at bounding box center [449, 298] width 303 height 22
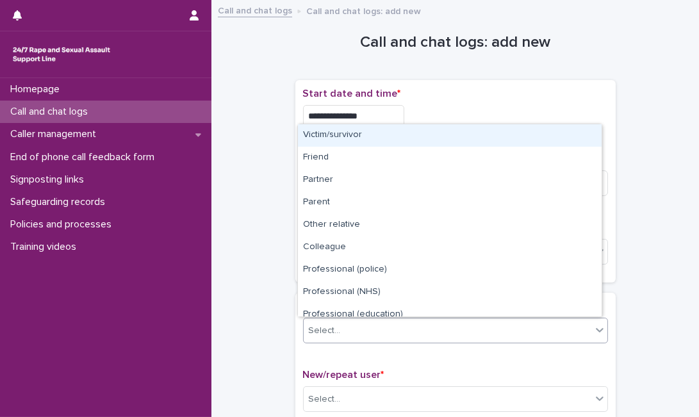
click at [359, 330] on div "Select..." at bounding box center [446, 330] width 287 height 21
click at [401, 138] on div "Victim/survivor" at bounding box center [449, 135] width 303 height 22
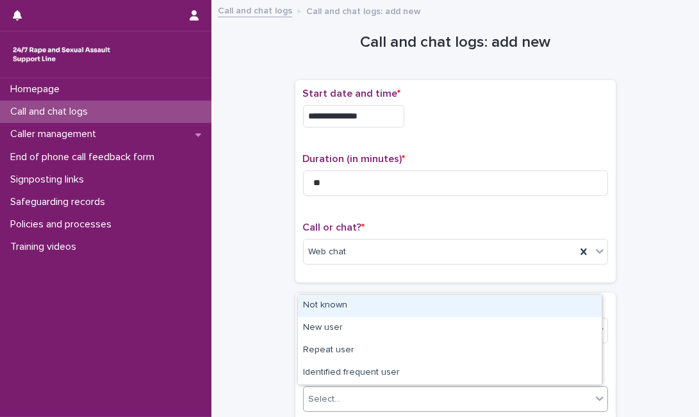
click at [342, 394] on div "Select..." at bounding box center [446, 399] width 287 height 21
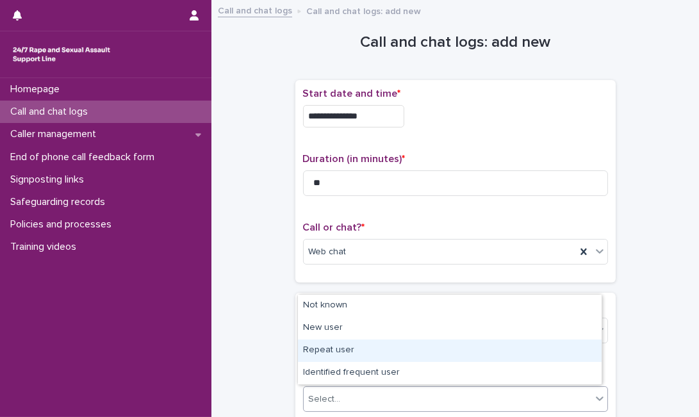
click at [353, 350] on div "Repeat user" at bounding box center [449, 350] width 303 height 22
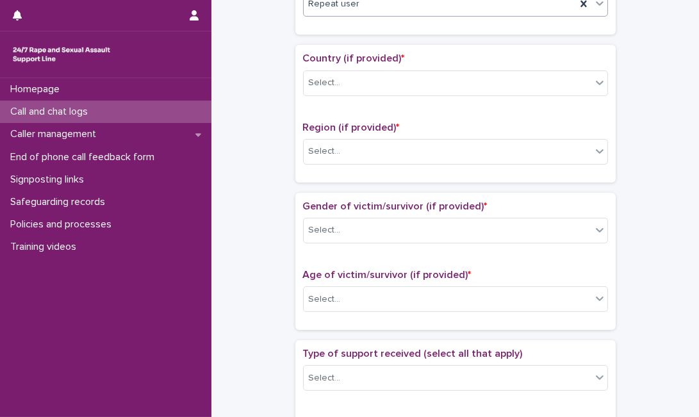
scroll to position [403, 0]
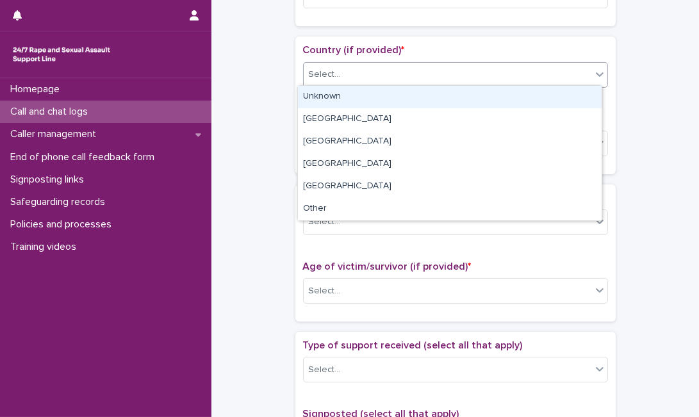
click at [539, 78] on div "Select..." at bounding box center [446, 74] width 287 height 21
click at [503, 102] on div "Unknown" at bounding box center [449, 97] width 303 height 22
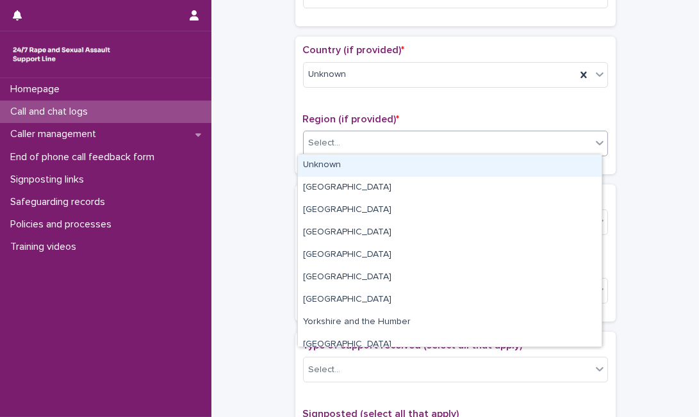
drag, startPoint x: 464, startPoint y: 148, endPoint x: 439, endPoint y: 163, distance: 29.3
click at [439, 163] on body "**********" at bounding box center [349, 208] width 699 height 417
click at [439, 163] on div "Unknown" at bounding box center [449, 165] width 303 height 22
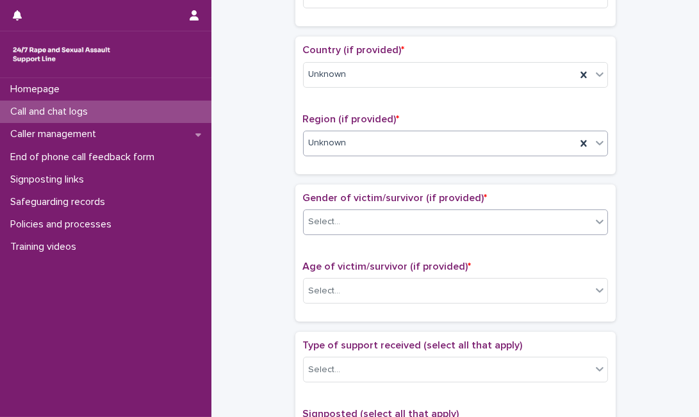
click at [400, 218] on div "Select..." at bounding box center [446, 221] width 287 height 21
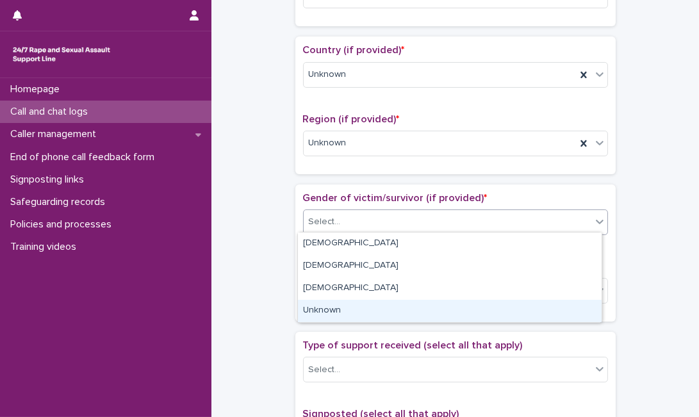
click at [372, 306] on div "Unknown" at bounding box center [449, 311] width 303 height 22
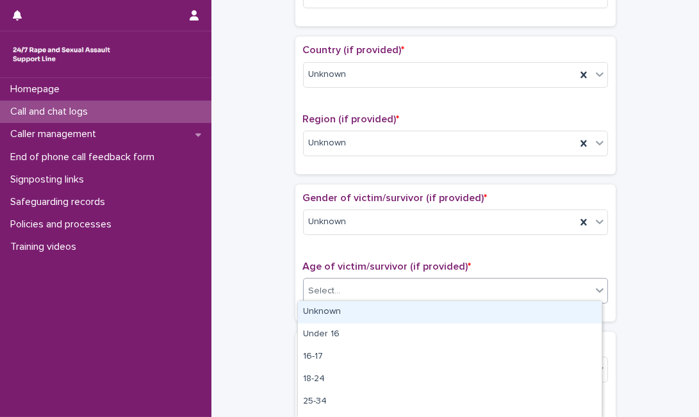
click at [384, 294] on div "Select..." at bounding box center [446, 290] width 287 height 21
click at [391, 311] on div "Unknown" at bounding box center [449, 312] width 303 height 22
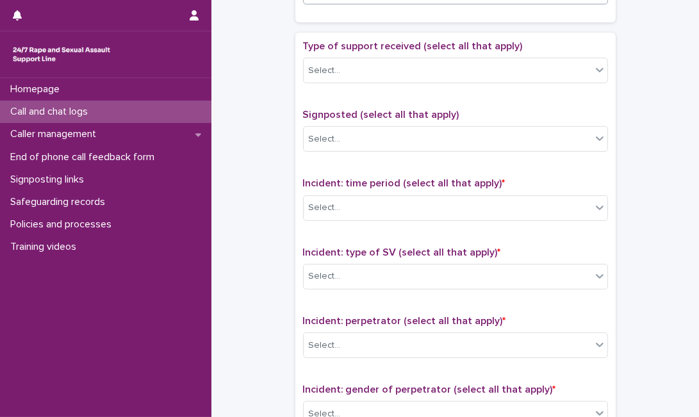
scroll to position [709, 0]
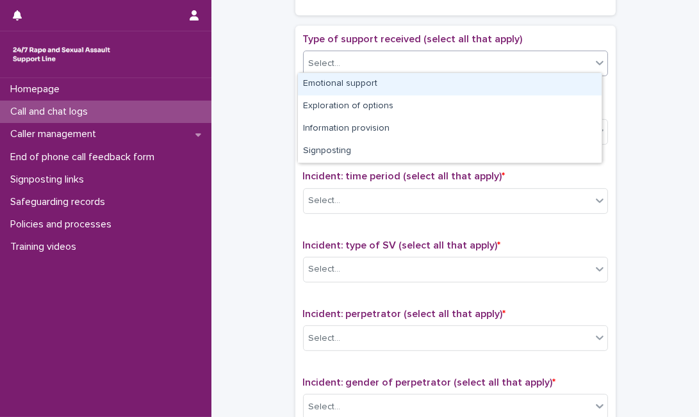
click at [550, 60] on div "Select..." at bounding box center [446, 63] width 287 height 21
click at [527, 78] on div "Emotional support" at bounding box center [449, 84] width 303 height 22
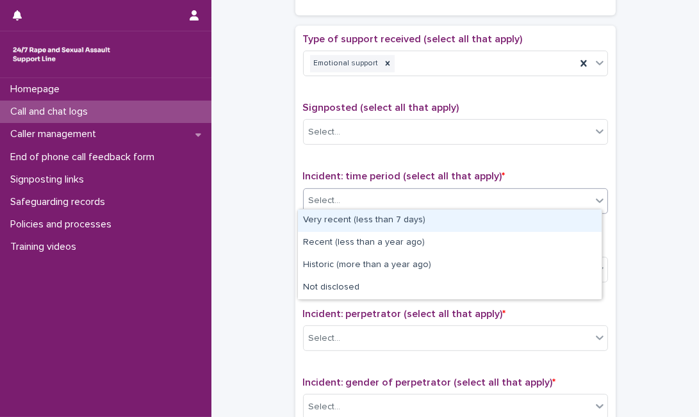
click at [473, 191] on div "Select..." at bounding box center [446, 200] width 287 height 21
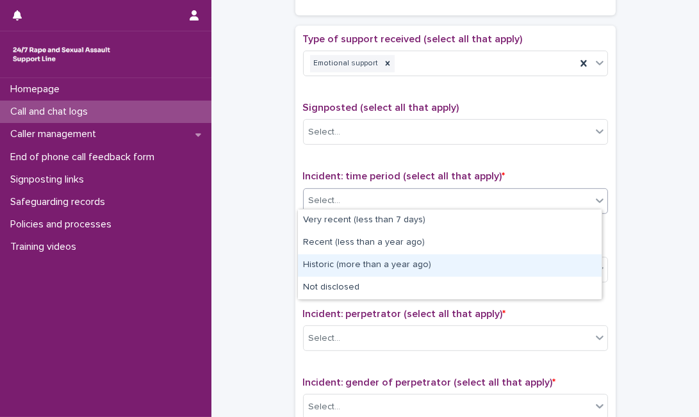
click at [528, 270] on div "Historic (more than a year ago)" at bounding box center [449, 265] width 303 height 22
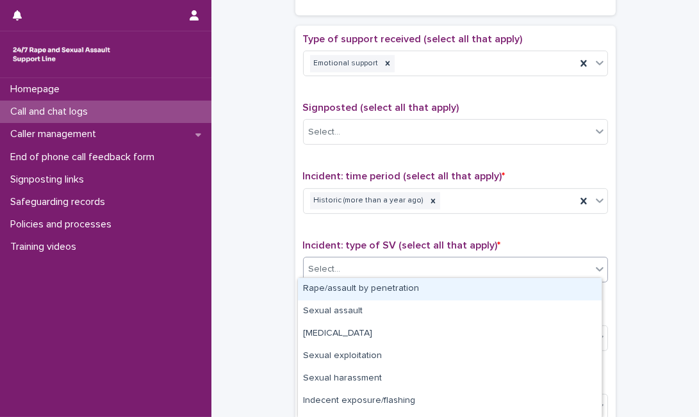
click at [528, 270] on div "Select..." at bounding box center [446, 269] width 287 height 21
click at [503, 289] on div "Rape/assault by penetration" at bounding box center [449, 289] width 303 height 22
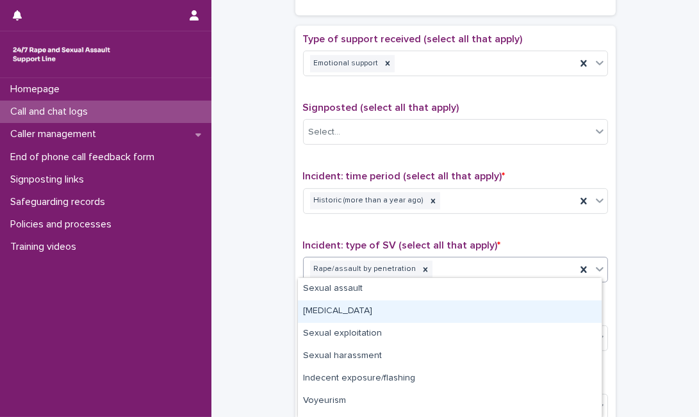
click at [538, 296] on body "**********" at bounding box center [349, 208] width 699 height 417
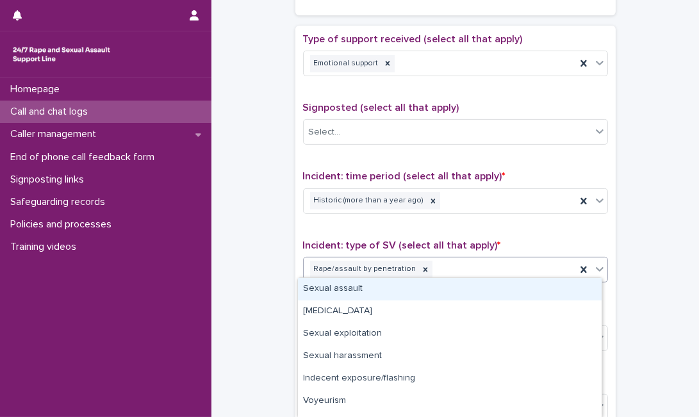
click at [538, 296] on div "Sexual assault" at bounding box center [449, 289] width 303 height 22
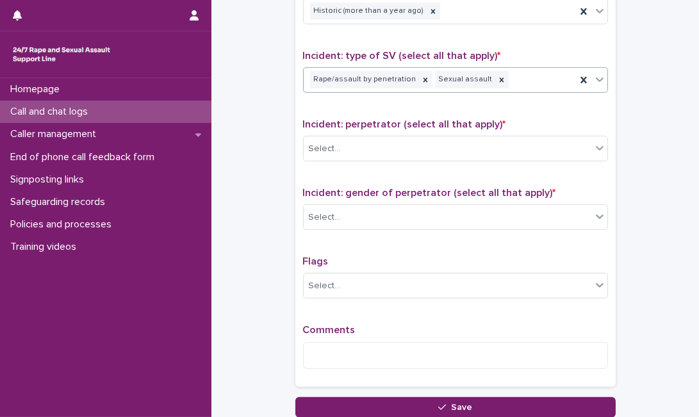
scroll to position [907, 0]
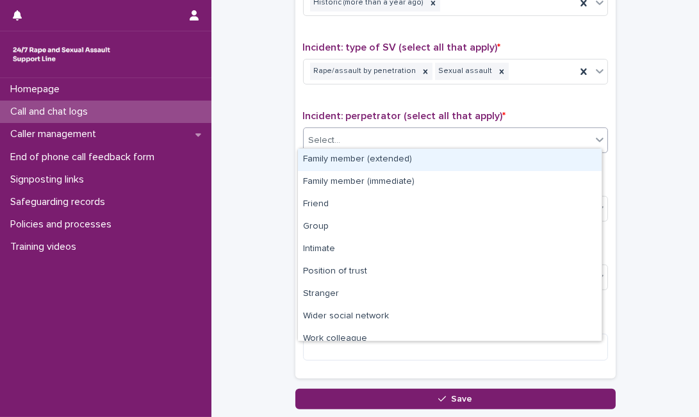
click at [581, 135] on div "Select..." at bounding box center [446, 140] width 287 height 21
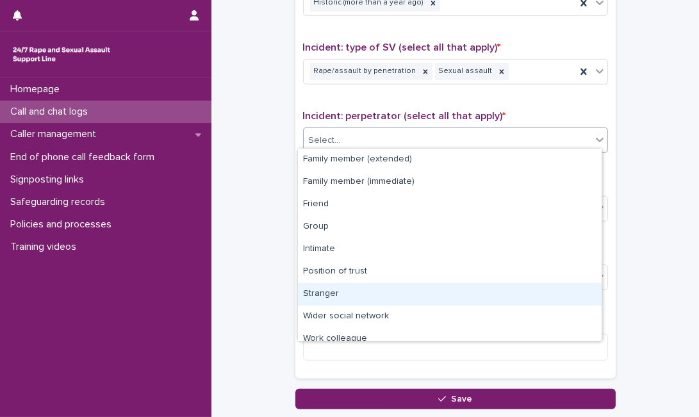
scroll to position [54, 0]
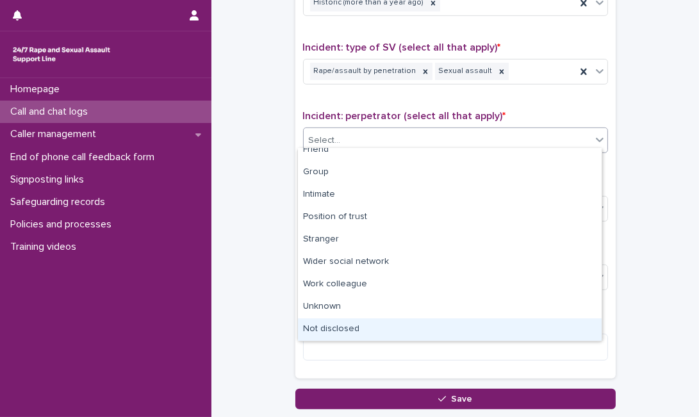
click at [540, 331] on div "Not disclosed" at bounding box center [449, 329] width 303 height 22
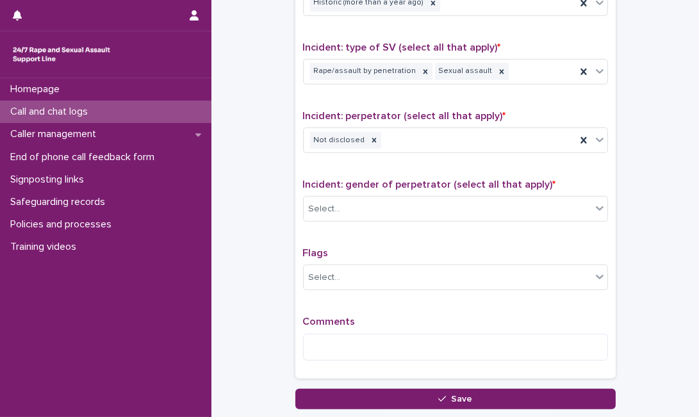
click at [523, 189] on div "Incident: gender of perpetrator (select all that apply) * Select..." at bounding box center [455, 205] width 305 height 53
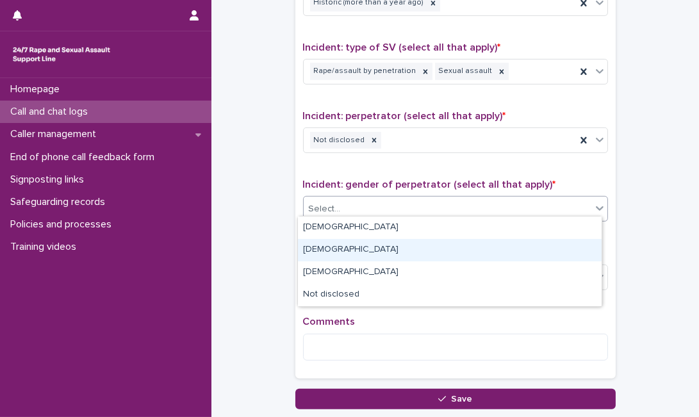
click at [492, 225] on body "**********" at bounding box center [349, 208] width 699 height 417
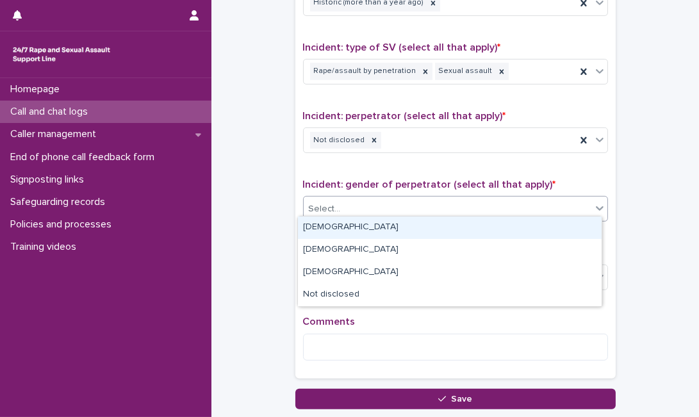
click at [492, 225] on div "Male" at bounding box center [449, 227] width 303 height 22
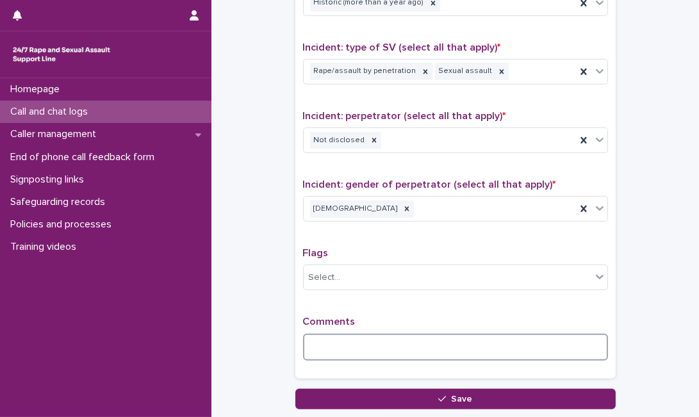
click at [444, 334] on textarea at bounding box center [455, 347] width 305 height 27
click at [305, 351] on textarea at bounding box center [455, 347] width 305 height 27
click at [550, 343] on textarea "**********" at bounding box center [455, 347] width 305 height 27
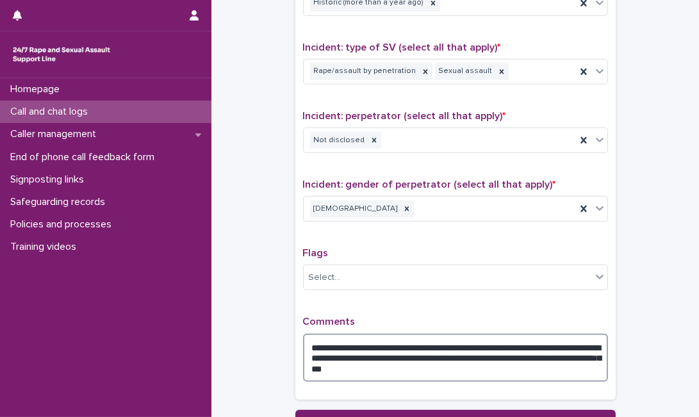
type textarea "**********"
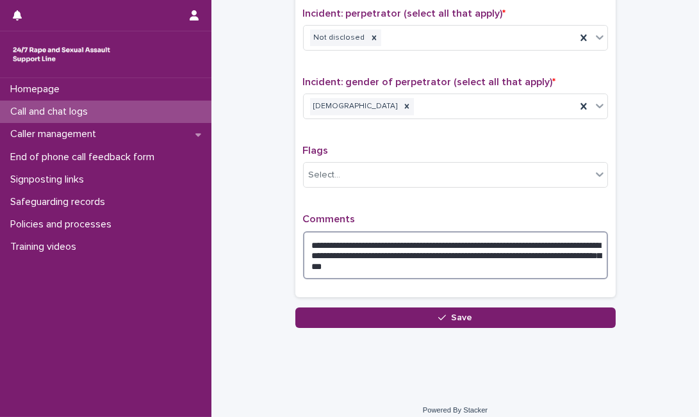
scroll to position [1015, 0]
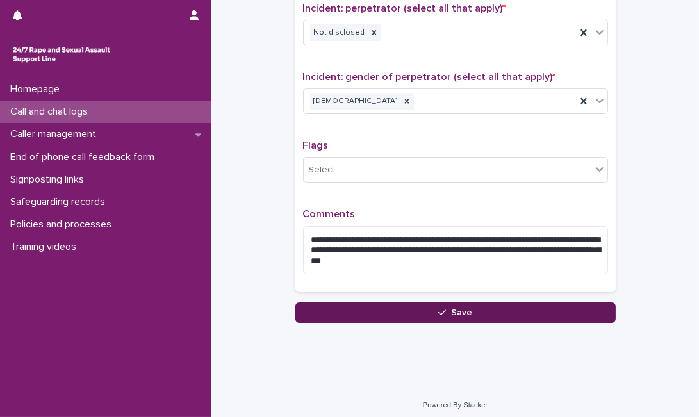
click at [554, 302] on button "Save" at bounding box center [455, 312] width 320 height 20
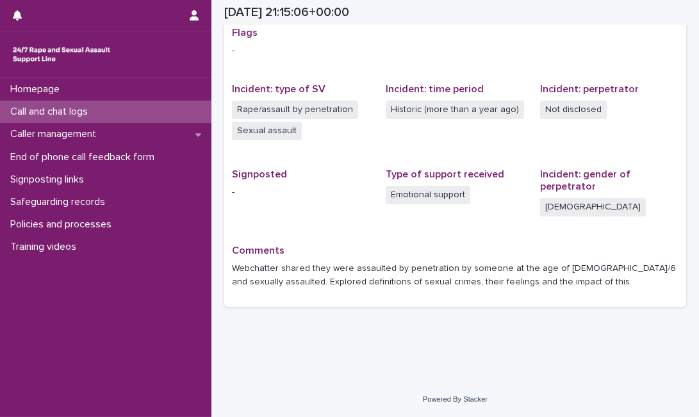
scroll to position [259, 0]
click at [137, 108] on div "Call and chat logs" at bounding box center [105, 112] width 211 height 22
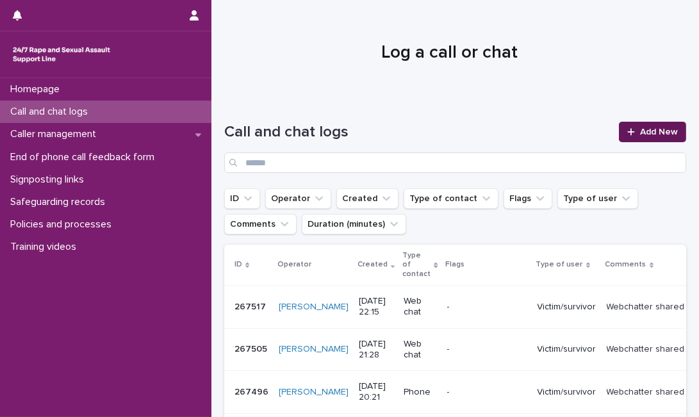
click at [642, 133] on span "Add New" at bounding box center [659, 131] width 38 height 9
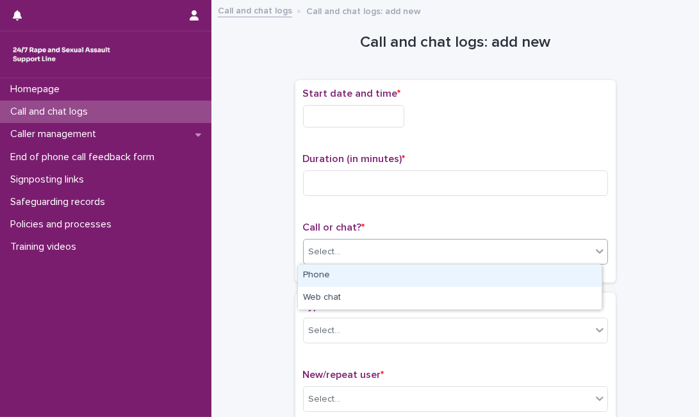
click at [343, 248] on div "Select..." at bounding box center [446, 251] width 287 height 21
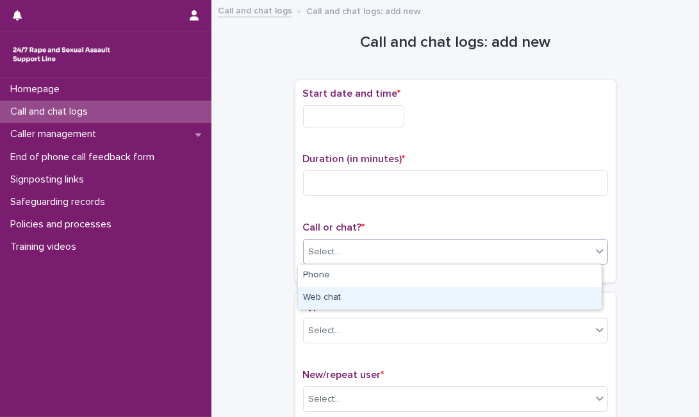
click at [323, 295] on div "Web chat" at bounding box center [449, 298] width 303 height 22
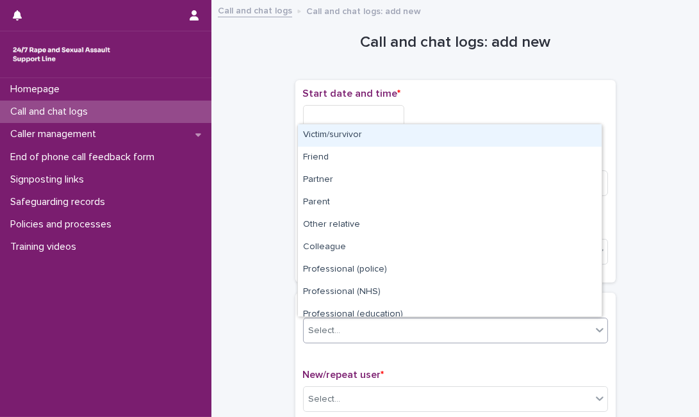
click at [342, 330] on div "Select..." at bounding box center [446, 330] width 287 height 21
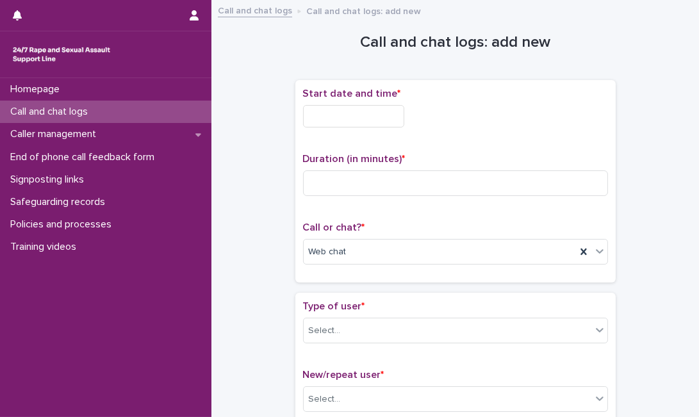
click at [312, 118] on input "text" at bounding box center [353, 116] width 101 height 22
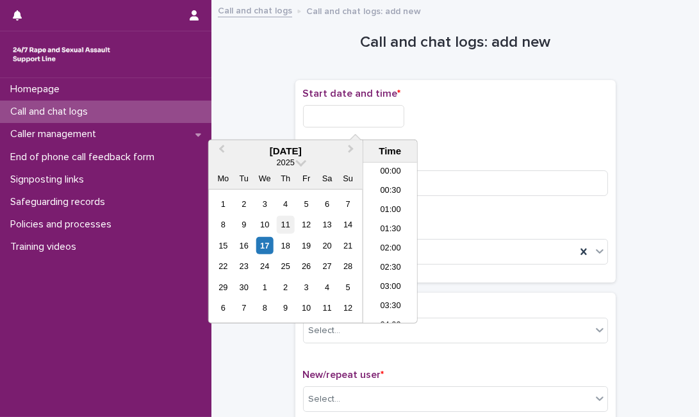
scroll to position [761, 0]
click at [265, 248] on div "17" at bounding box center [264, 245] width 17 height 17
type input "**********"
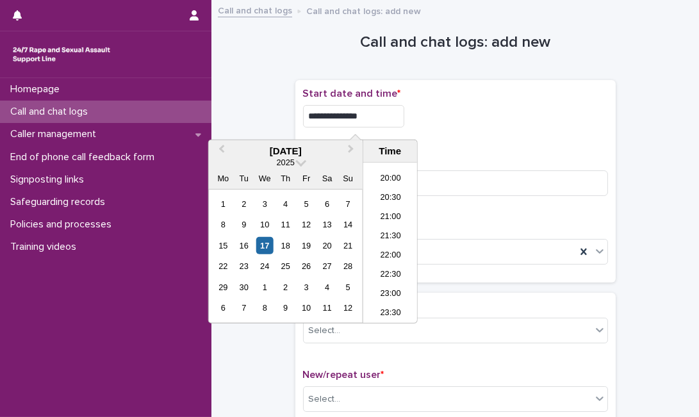
click at [397, 111] on input "**********" at bounding box center [353, 116] width 101 height 22
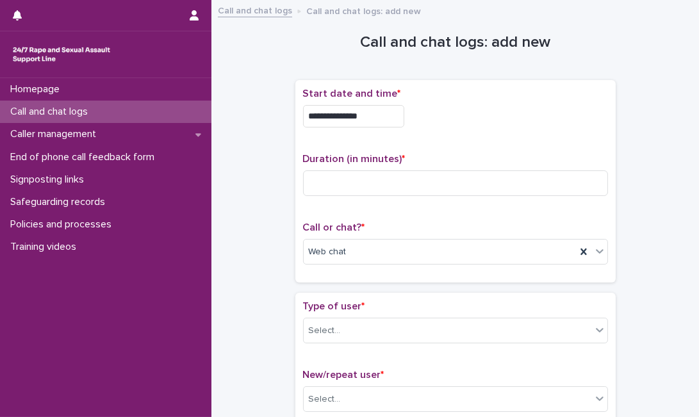
click at [474, 99] on p "Start date and time *" at bounding box center [455, 94] width 305 height 12
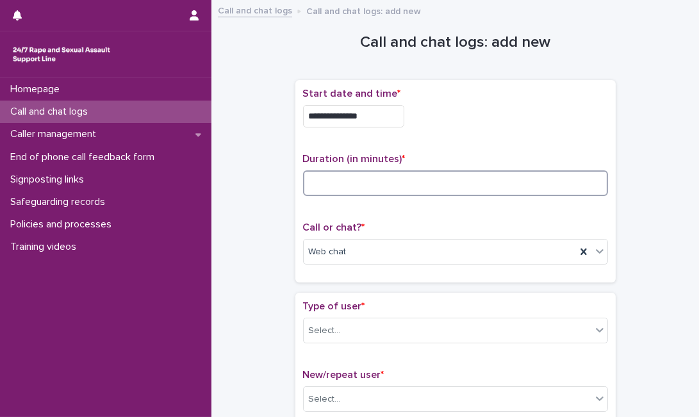
click at [330, 191] on input at bounding box center [455, 183] width 305 height 26
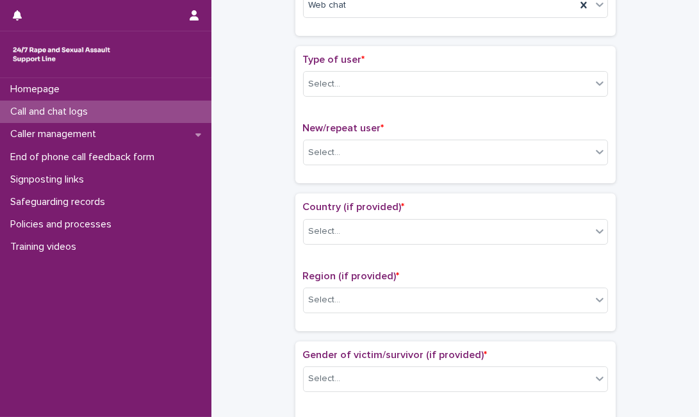
scroll to position [252, 0]
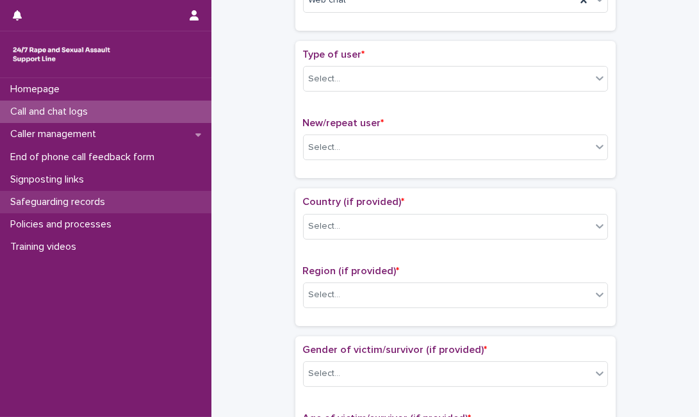
type input "**"
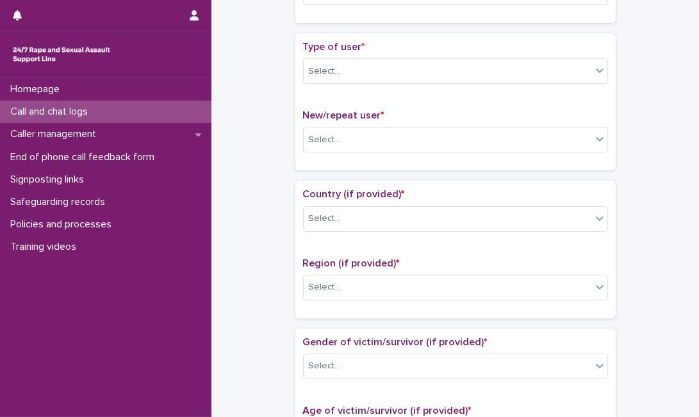
scroll to position [273, 0]
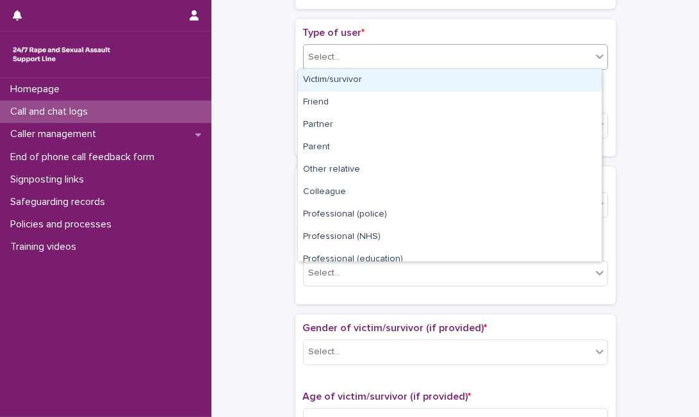
click at [430, 52] on div "Select..." at bounding box center [446, 57] width 287 height 21
click at [404, 84] on div "Victim/survivor" at bounding box center [449, 80] width 303 height 22
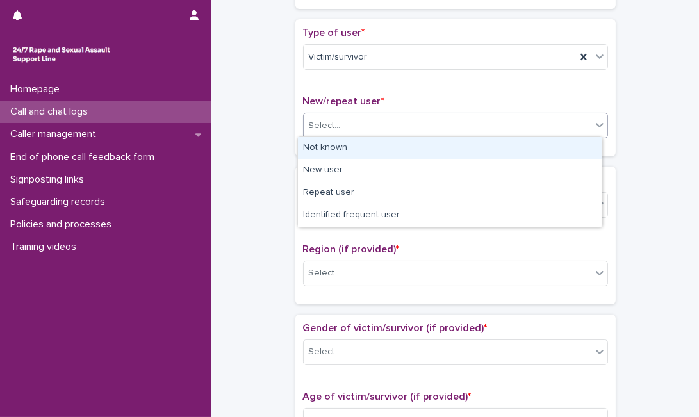
click at [382, 133] on div "Select..." at bounding box center [446, 125] width 287 height 21
click at [385, 147] on div "Not known" at bounding box center [449, 148] width 303 height 22
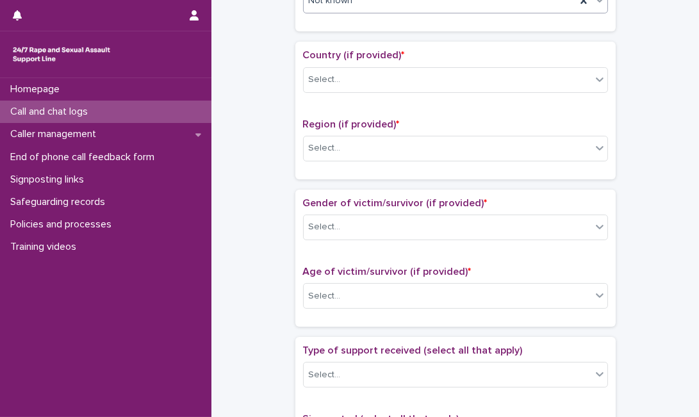
scroll to position [408, 0]
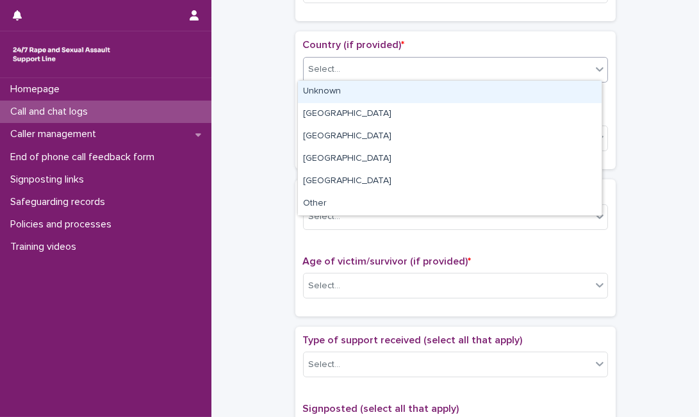
click at [581, 65] on div "Select..." at bounding box center [446, 69] width 287 height 21
click at [536, 86] on div "Unknown" at bounding box center [449, 92] width 303 height 22
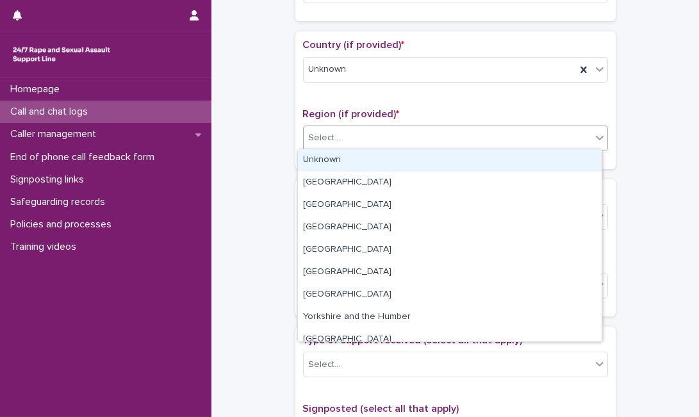
drag, startPoint x: 496, startPoint y: 134, endPoint x: 468, endPoint y: 165, distance: 41.7
click at [468, 165] on body "**********" at bounding box center [349, 208] width 699 height 417
click at [468, 165] on div "Unknown" at bounding box center [449, 160] width 303 height 22
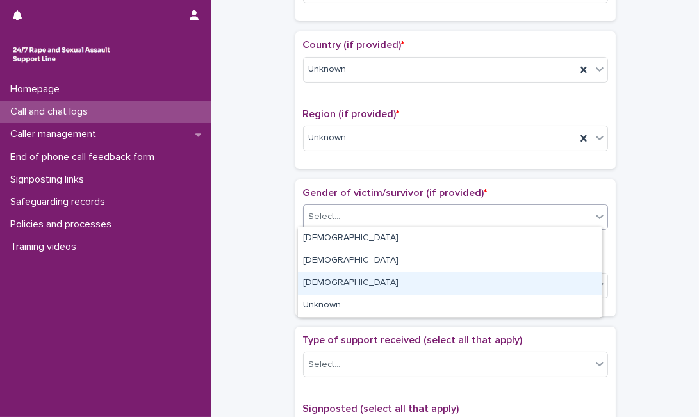
click at [380, 305] on body "**********" at bounding box center [349, 208] width 699 height 417
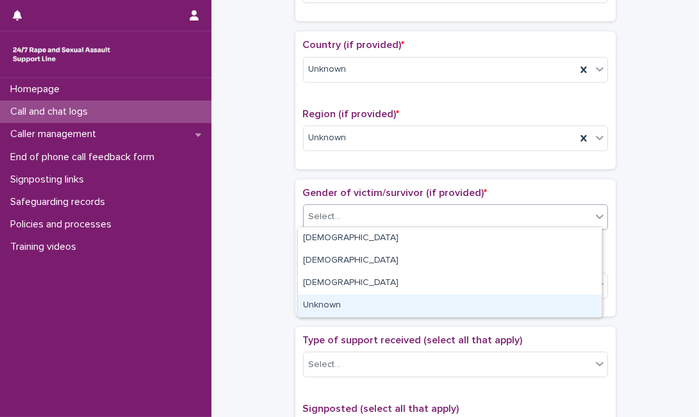
click at [380, 305] on div "Unknown" at bounding box center [449, 306] width 303 height 22
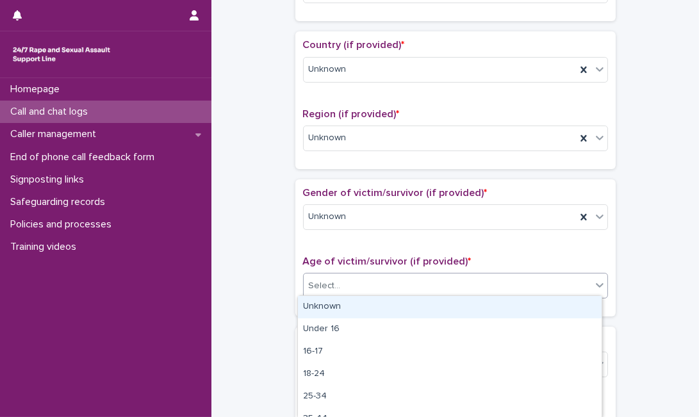
click at [400, 289] on div "Select..." at bounding box center [446, 285] width 287 height 21
click at [403, 311] on div "Unknown" at bounding box center [449, 307] width 303 height 22
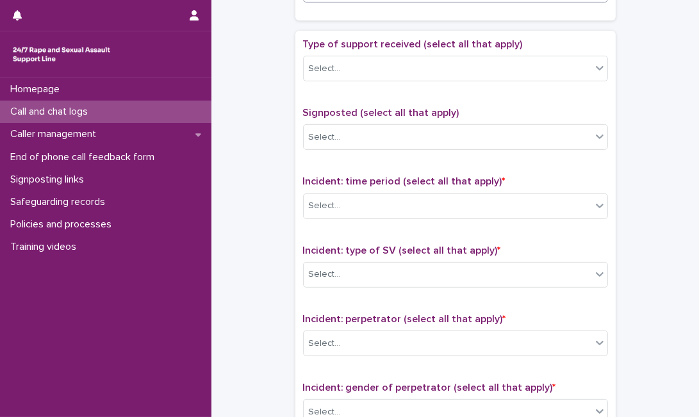
scroll to position [707, 0]
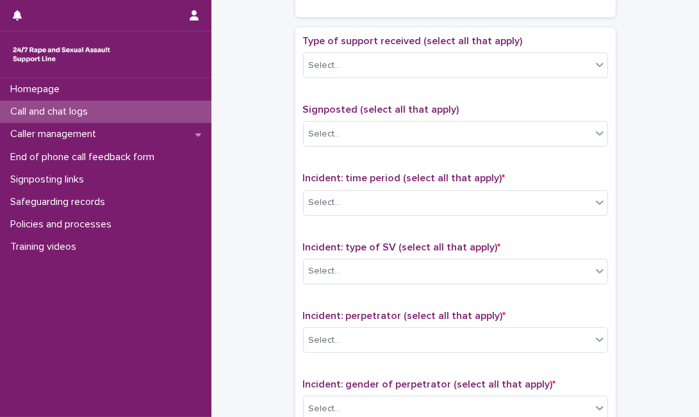
click at [563, 44] on div "Type of support received (select all that apply) Select..." at bounding box center [455, 61] width 305 height 53
click at [556, 63] on div "Select..." at bounding box center [446, 65] width 287 height 21
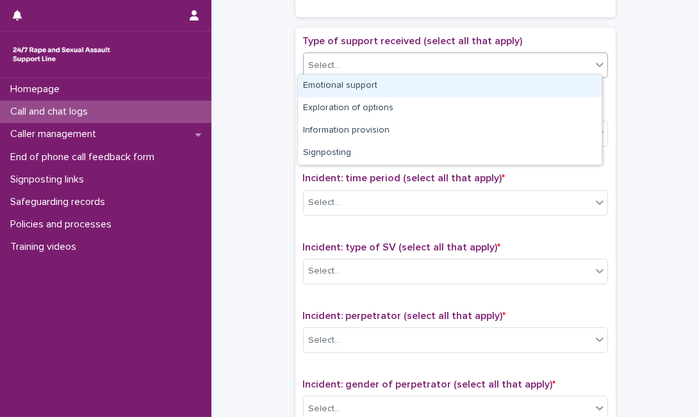
click at [538, 83] on div "Emotional support" at bounding box center [449, 86] width 303 height 22
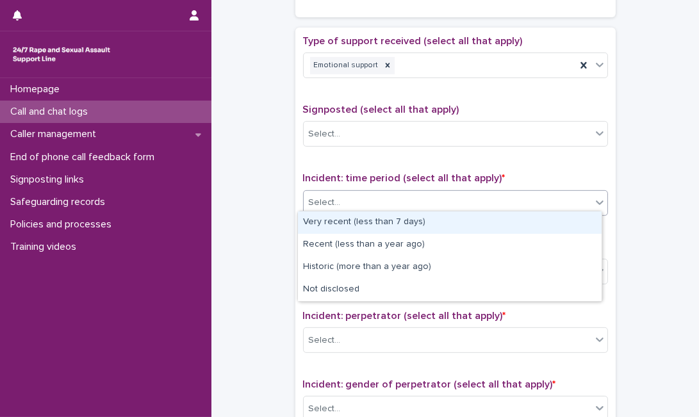
click at [456, 209] on div "Select..." at bounding box center [455, 203] width 305 height 26
click at [440, 190] on div "Select..." at bounding box center [455, 203] width 305 height 26
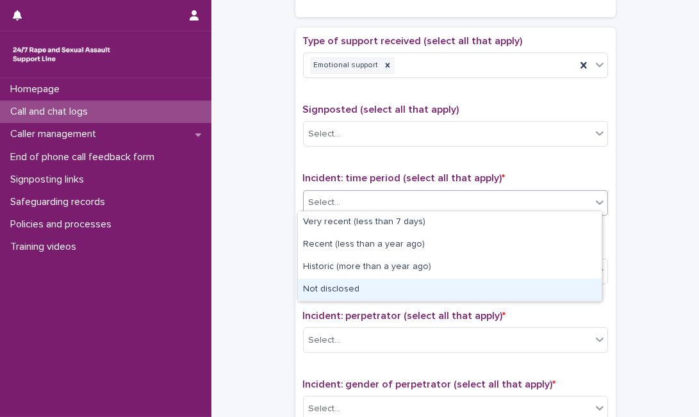
click at [404, 290] on div "Not disclosed" at bounding box center [449, 290] width 303 height 22
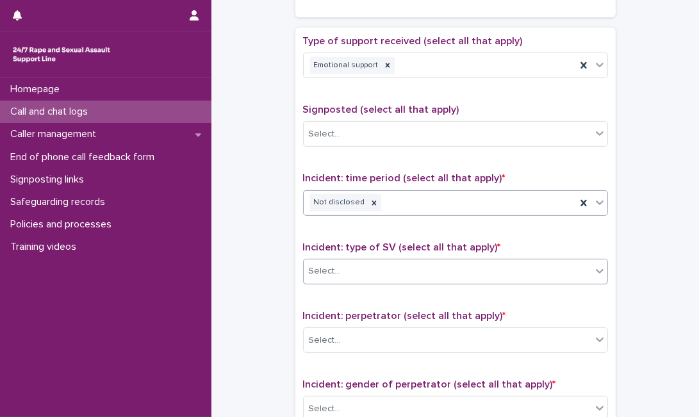
click at [432, 265] on div "Select..." at bounding box center [446, 271] width 287 height 21
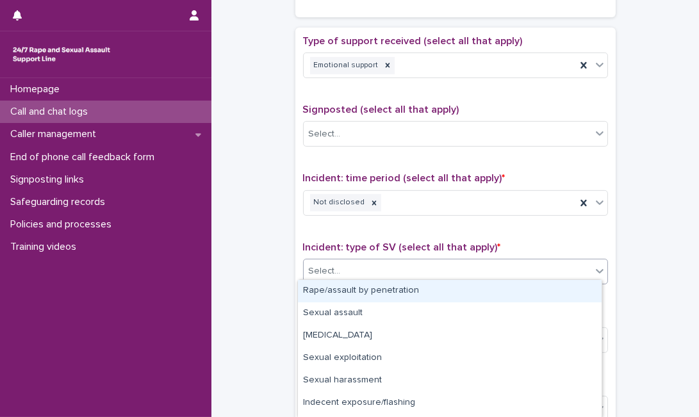
click at [430, 293] on div "Rape/assault by penetration" at bounding box center [449, 291] width 303 height 22
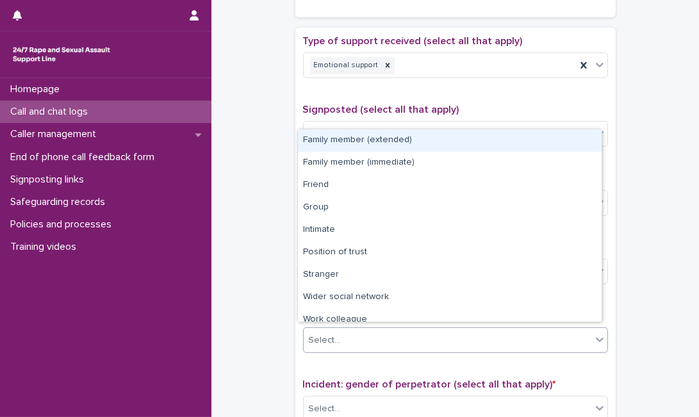
click at [417, 330] on div "Select..." at bounding box center [446, 340] width 287 height 21
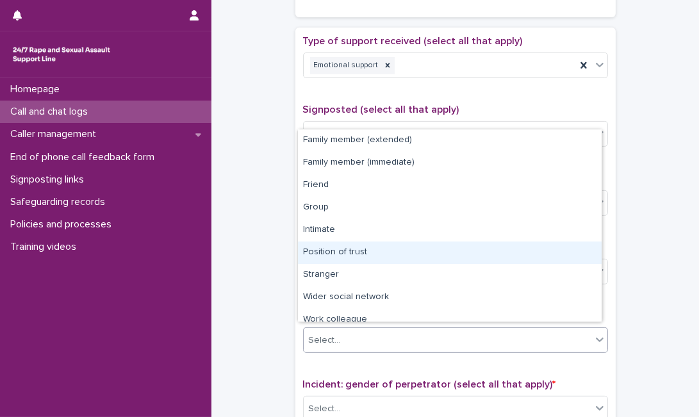
scroll to position [54, 0]
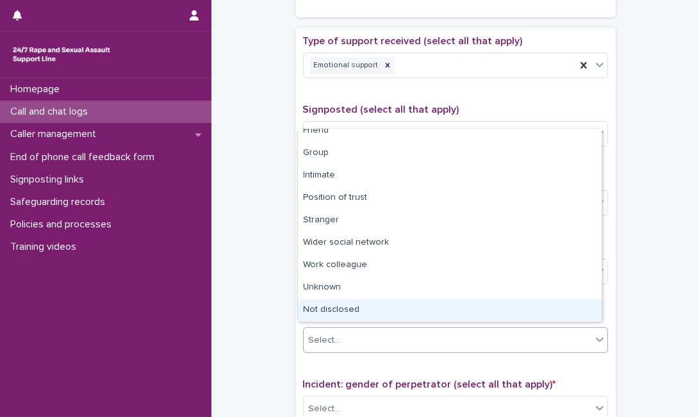
click at [558, 312] on div "Not disclosed" at bounding box center [449, 310] width 303 height 22
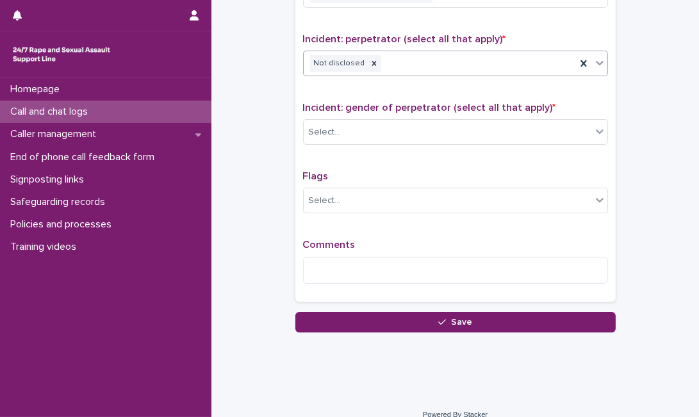
scroll to position [994, 0]
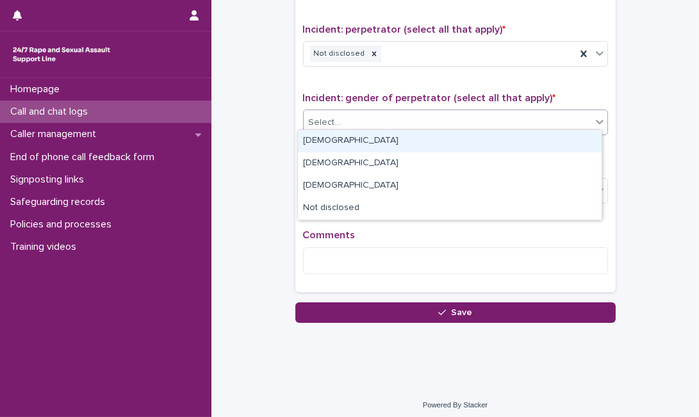
click at [568, 112] on div "Select..." at bounding box center [446, 122] width 287 height 21
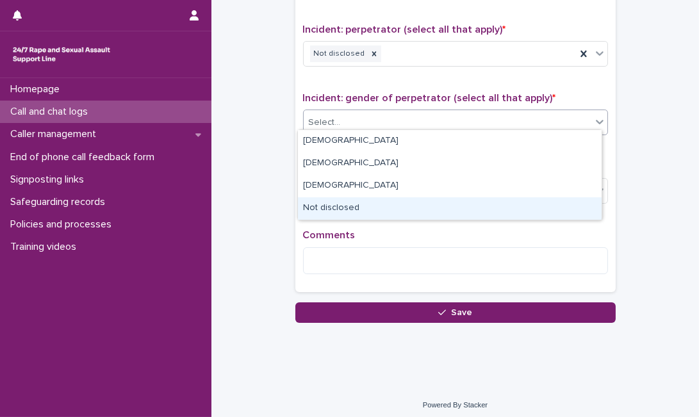
click at [445, 209] on div "Not disclosed" at bounding box center [449, 208] width 303 height 22
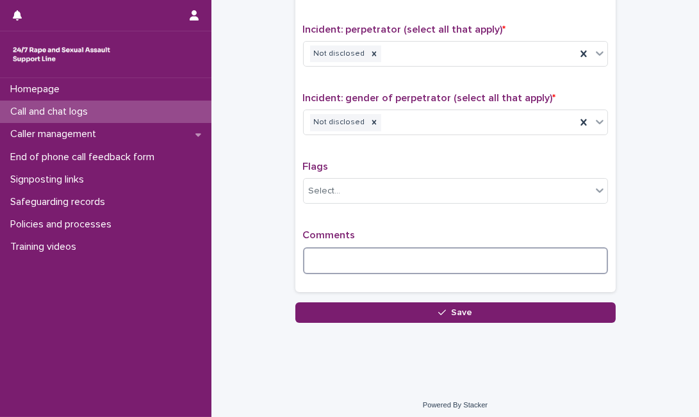
click at [408, 264] on textarea at bounding box center [455, 260] width 305 height 27
click at [578, 256] on textarea "**********" at bounding box center [455, 260] width 305 height 27
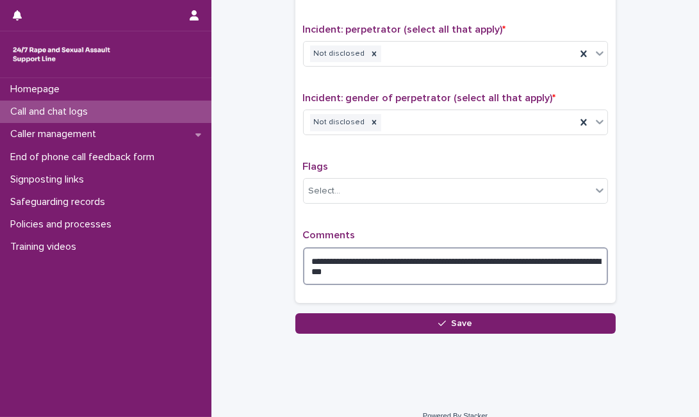
click at [585, 255] on textarea "**********" at bounding box center [455, 266] width 305 height 38
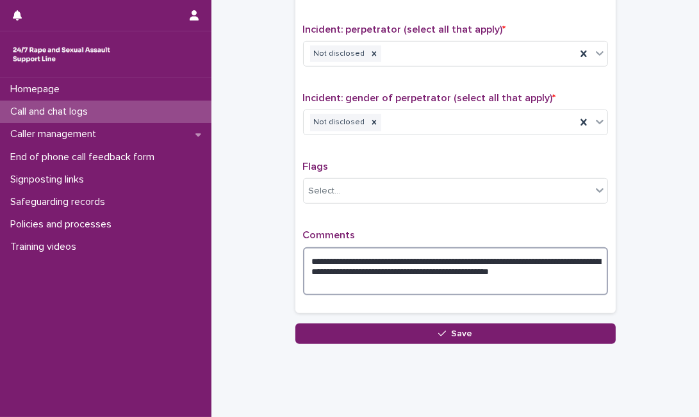
click at [477, 277] on textarea "**********" at bounding box center [455, 271] width 305 height 48
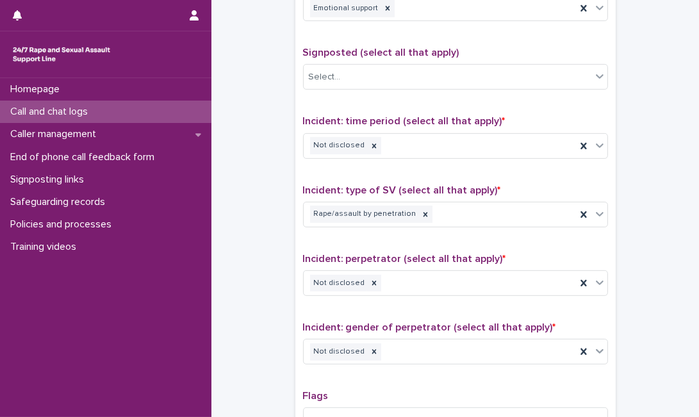
scroll to position [658, 0]
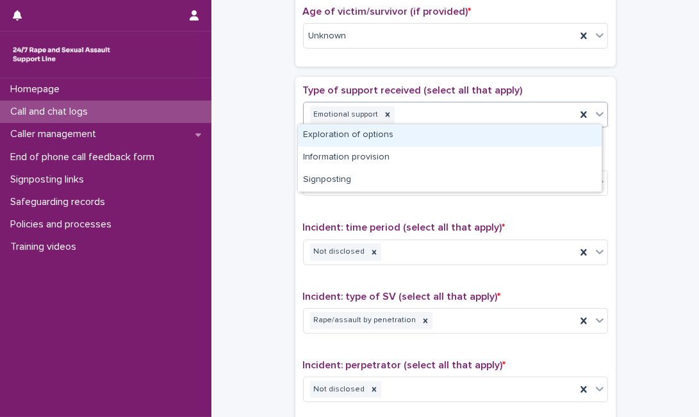
click at [595, 112] on icon at bounding box center [599, 114] width 8 height 4
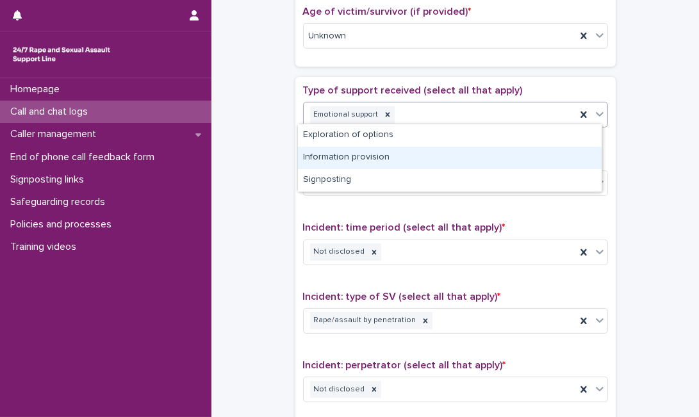
click at [506, 156] on div "Information provision" at bounding box center [449, 158] width 303 height 22
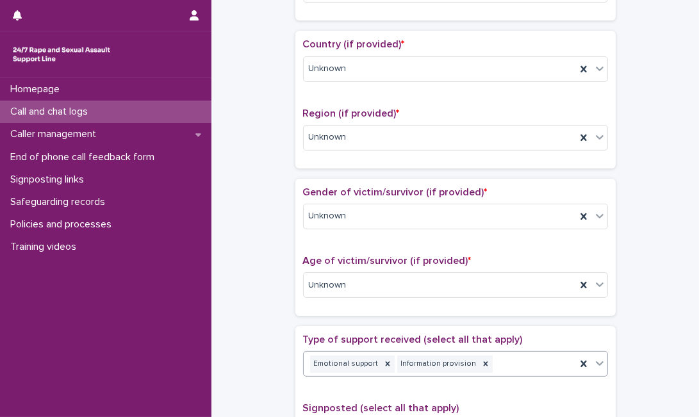
scroll to position [1015, 0]
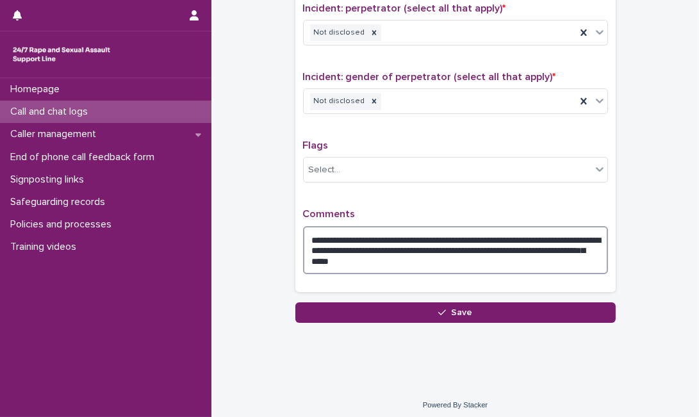
click at [505, 254] on textarea "**********" at bounding box center [455, 250] width 305 height 48
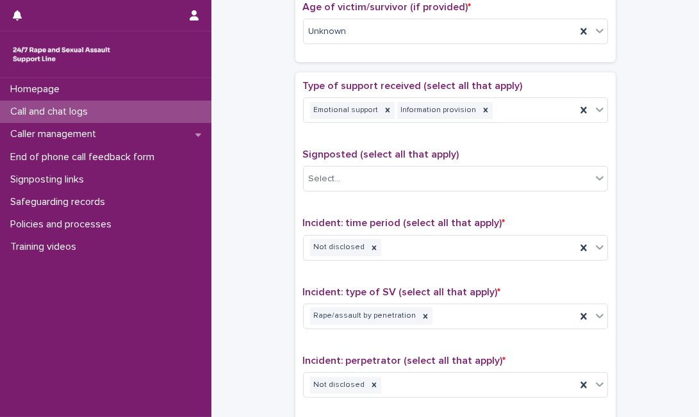
scroll to position [664, 0]
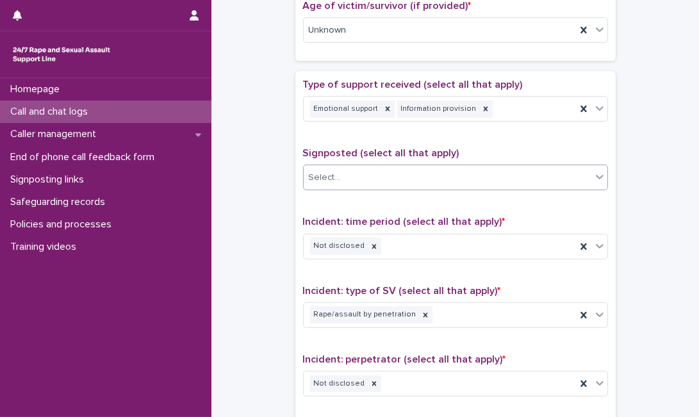
type textarea "**********"
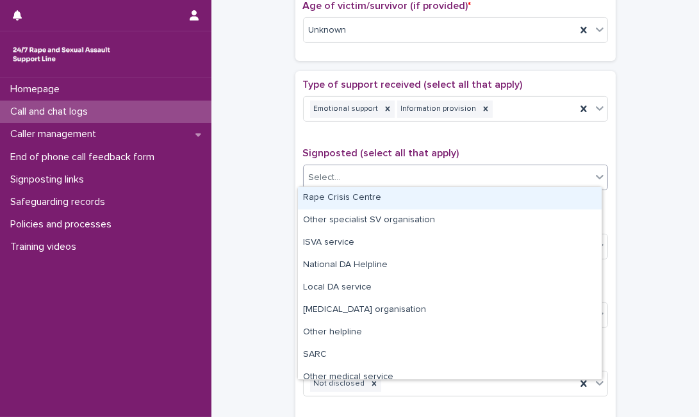
click at [569, 178] on div "Select..." at bounding box center [446, 177] width 287 height 21
click at [532, 202] on div "Rape Crisis Centre" at bounding box center [449, 198] width 303 height 22
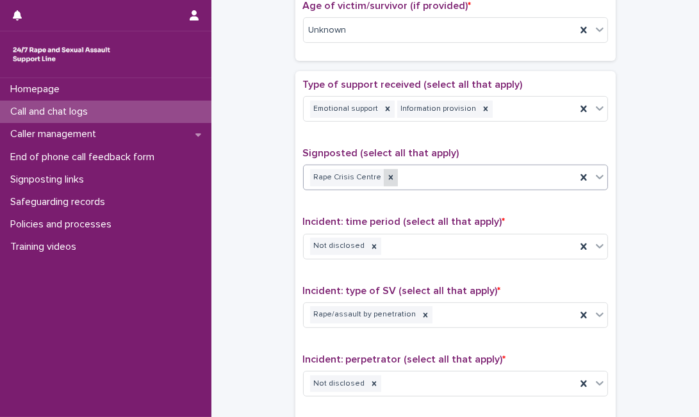
click at [384, 175] on div at bounding box center [391, 177] width 14 height 17
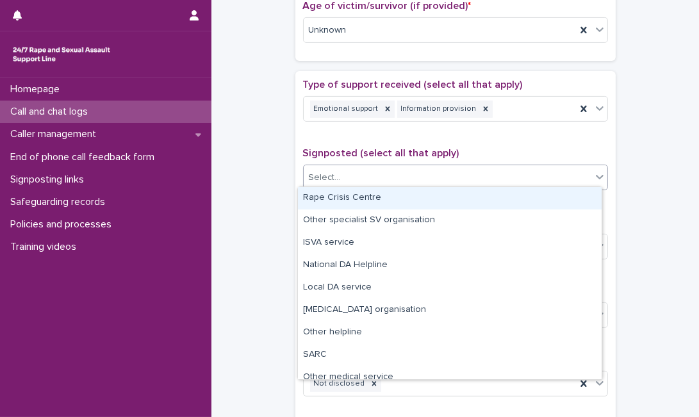
click at [384, 175] on div "Select..." at bounding box center [446, 177] width 287 height 21
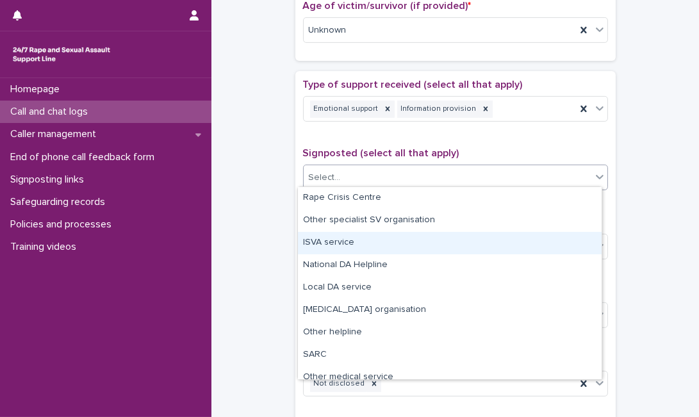
click at [347, 246] on div "ISVA service" at bounding box center [449, 243] width 303 height 22
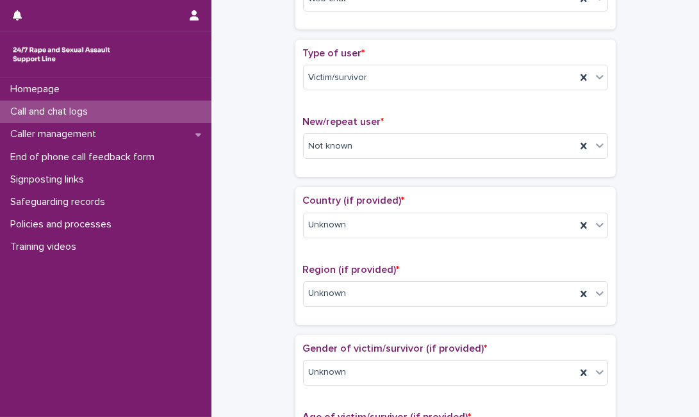
scroll to position [0, 0]
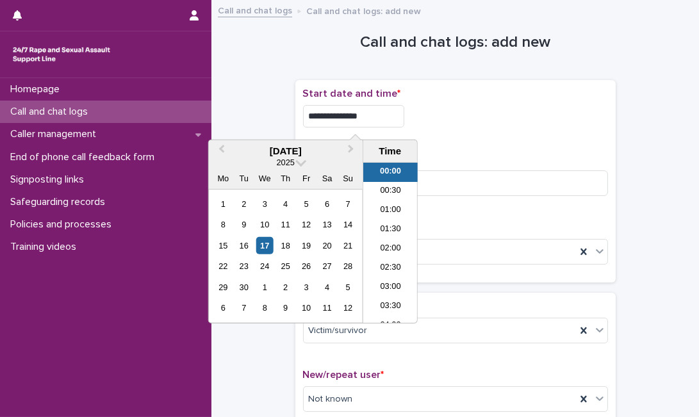
click at [390, 122] on input "**********" at bounding box center [353, 116] width 101 height 22
click at [384, 122] on input "**********" at bounding box center [353, 116] width 101 height 22
click at [403, 123] on input "**********" at bounding box center [353, 116] width 101 height 22
type input "**********"
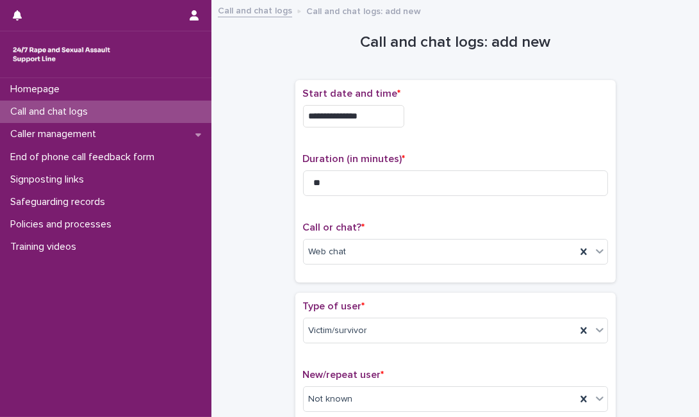
scroll to position [1026, 0]
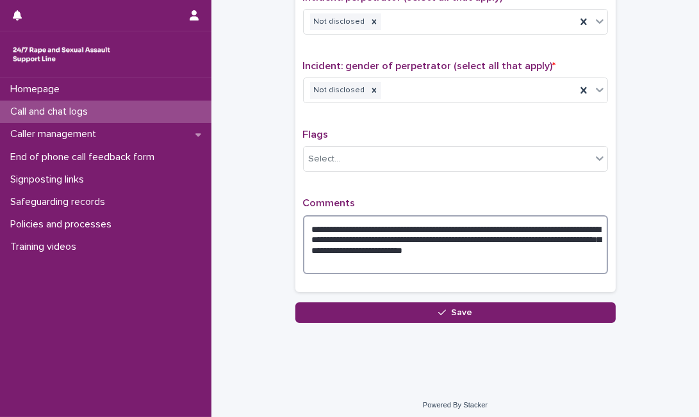
click at [560, 258] on textarea "**********" at bounding box center [455, 244] width 305 height 59
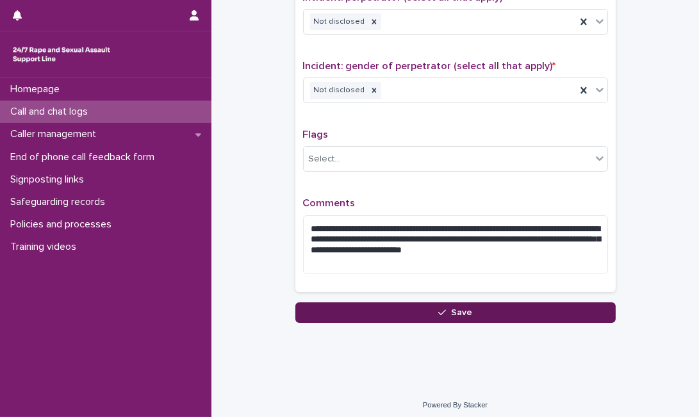
click at [582, 307] on button "Save" at bounding box center [455, 312] width 320 height 20
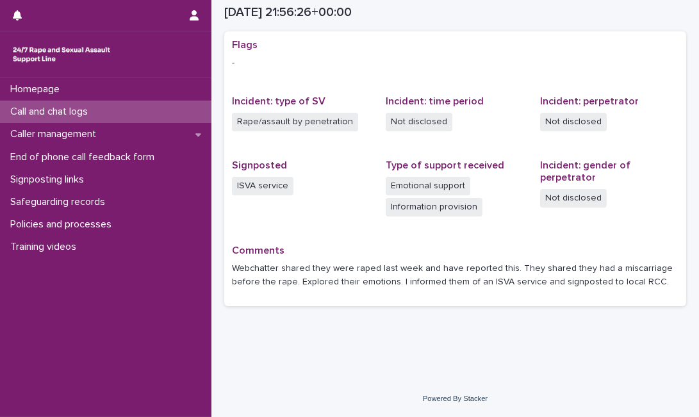
scroll to position [246, 0]
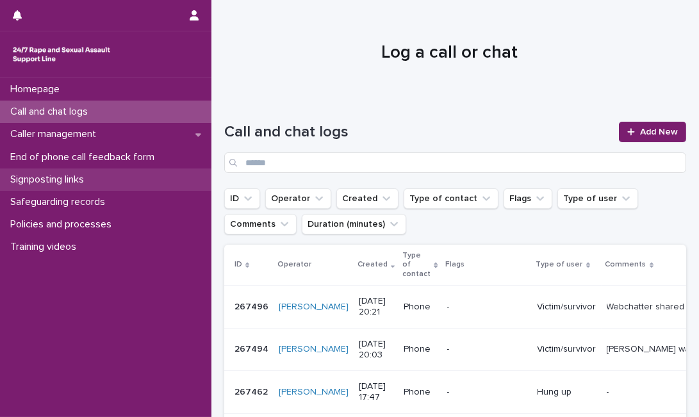
click at [115, 176] on div "Signposting links" at bounding box center [105, 179] width 211 height 22
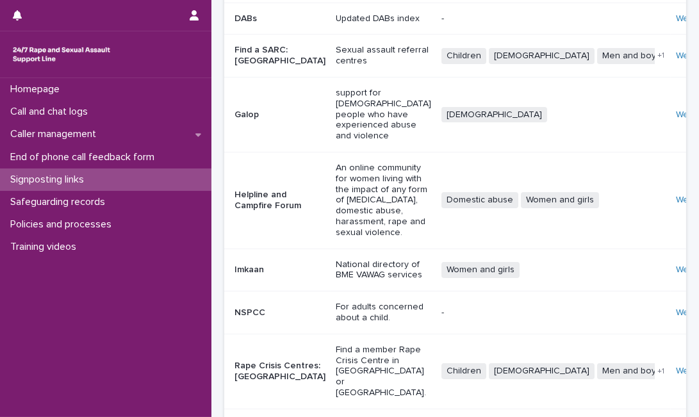
scroll to position [289, 0]
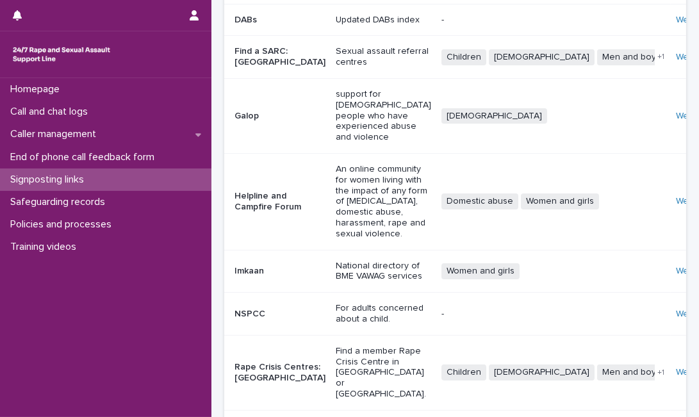
click at [670, 335] on td "Website" at bounding box center [701, 372] width 62 height 75
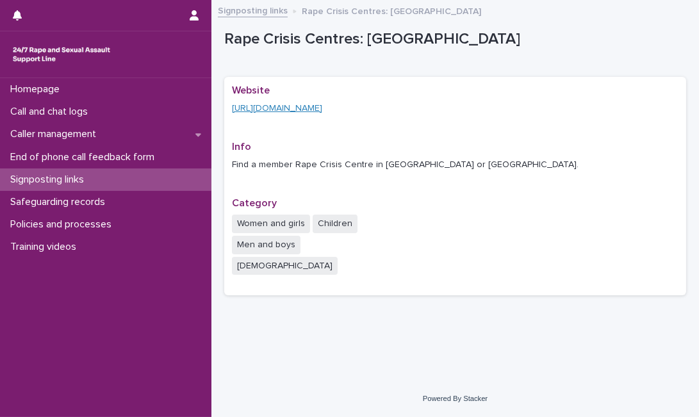
click at [322, 109] on link "[URL][DOMAIN_NAME]" at bounding box center [277, 108] width 90 height 9
